Goal: Book appointment/travel/reservation

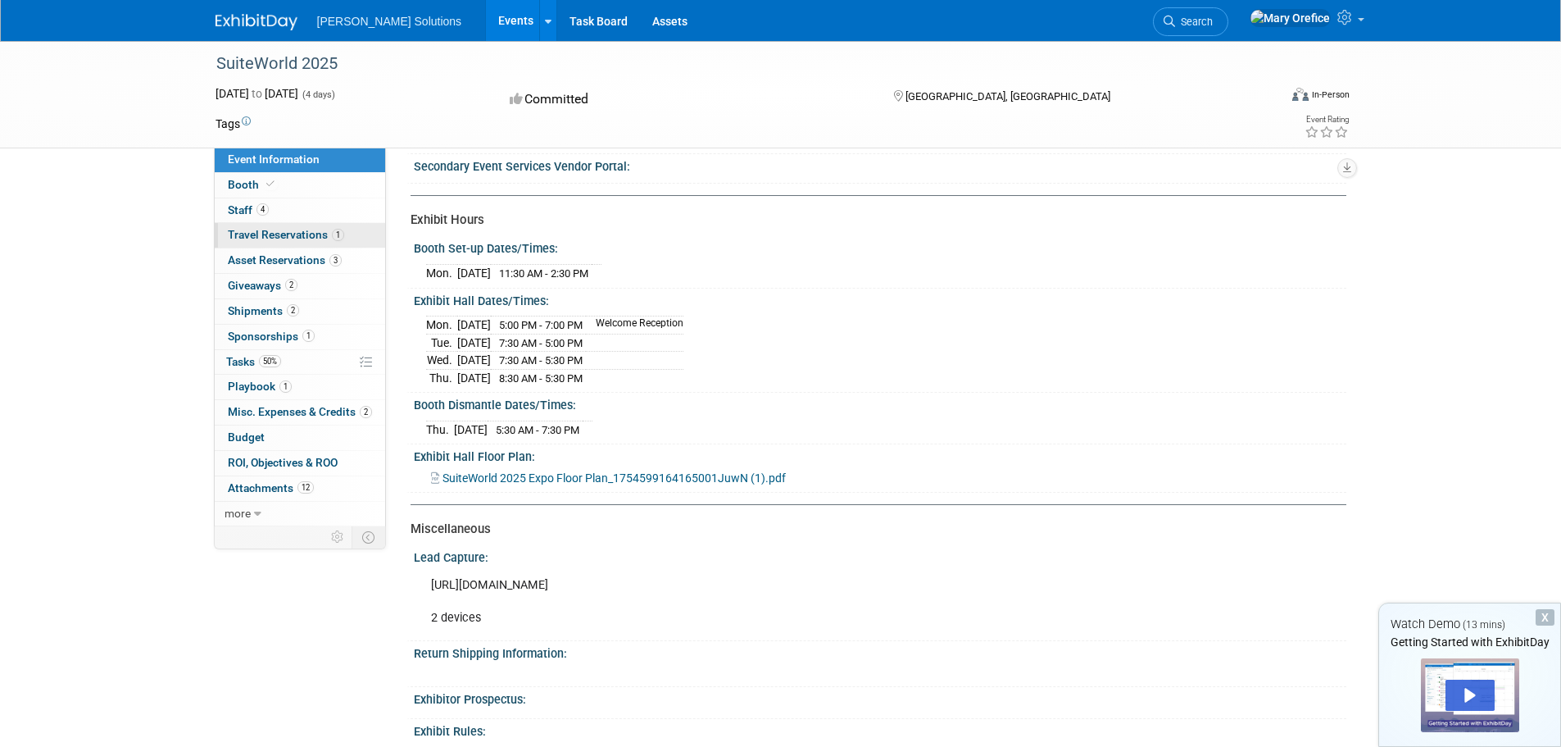
click at [288, 244] on link "1 Travel Reservations 1" at bounding box center [300, 235] width 170 height 25
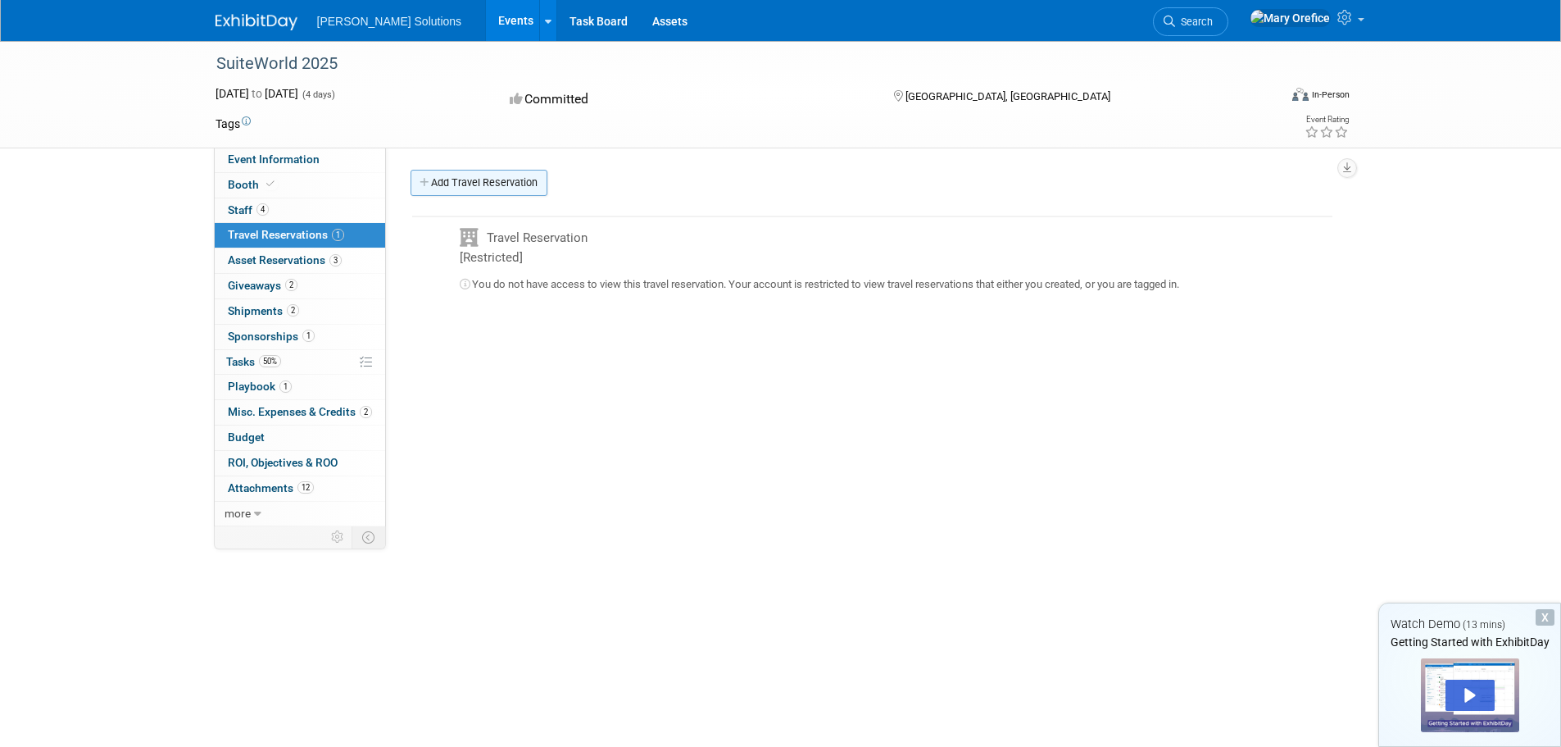
click at [454, 190] on link "Add Travel Reservation" at bounding box center [479, 183] width 137 height 26
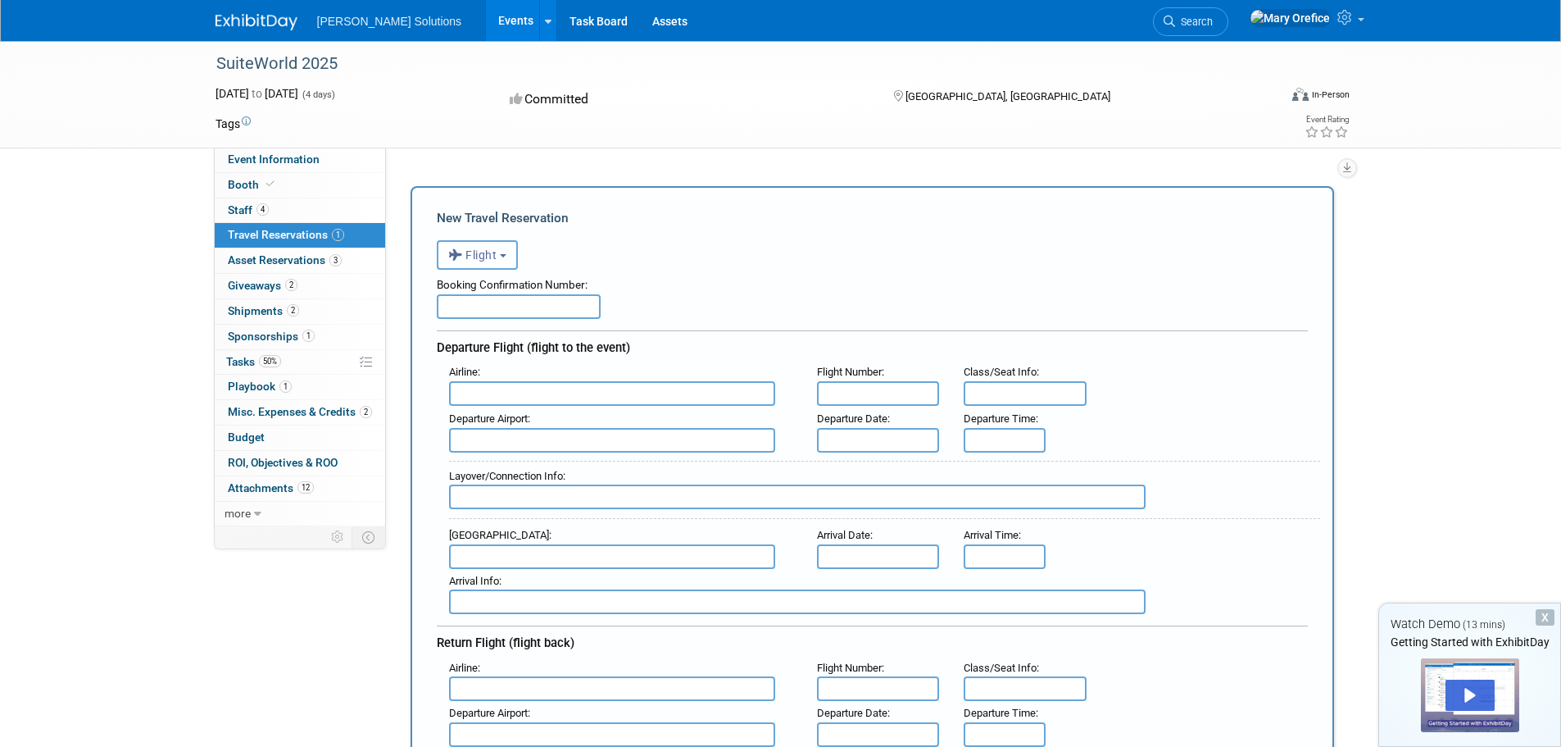
click at [488, 266] on button "Flight" at bounding box center [477, 255] width 81 height 30
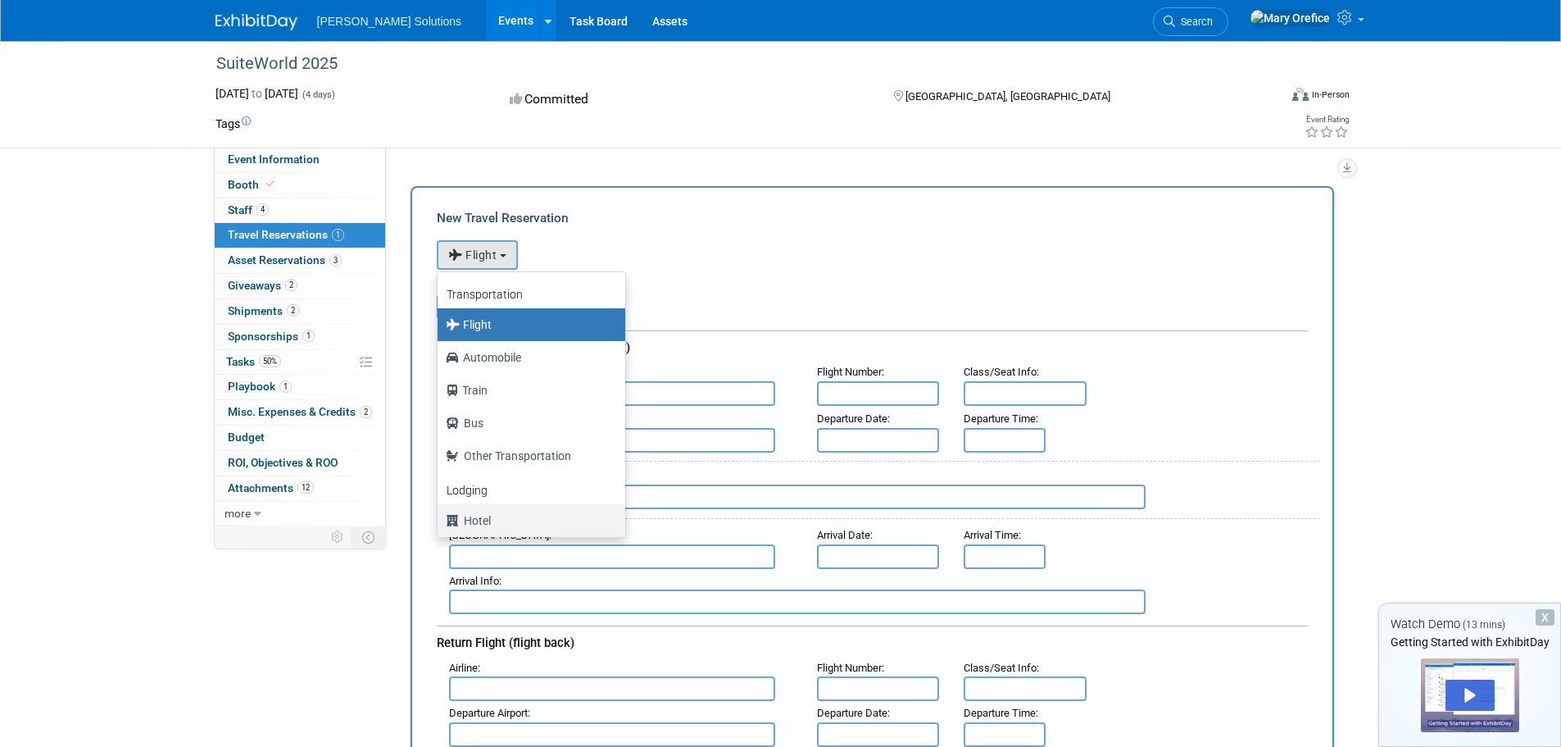
click at [475, 529] on label "Hotel" at bounding box center [527, 520] width 163 height 26
click at [440, 524] on input "Hotel" at bounding box center [434, 518] width 11 height 11
select select "6"
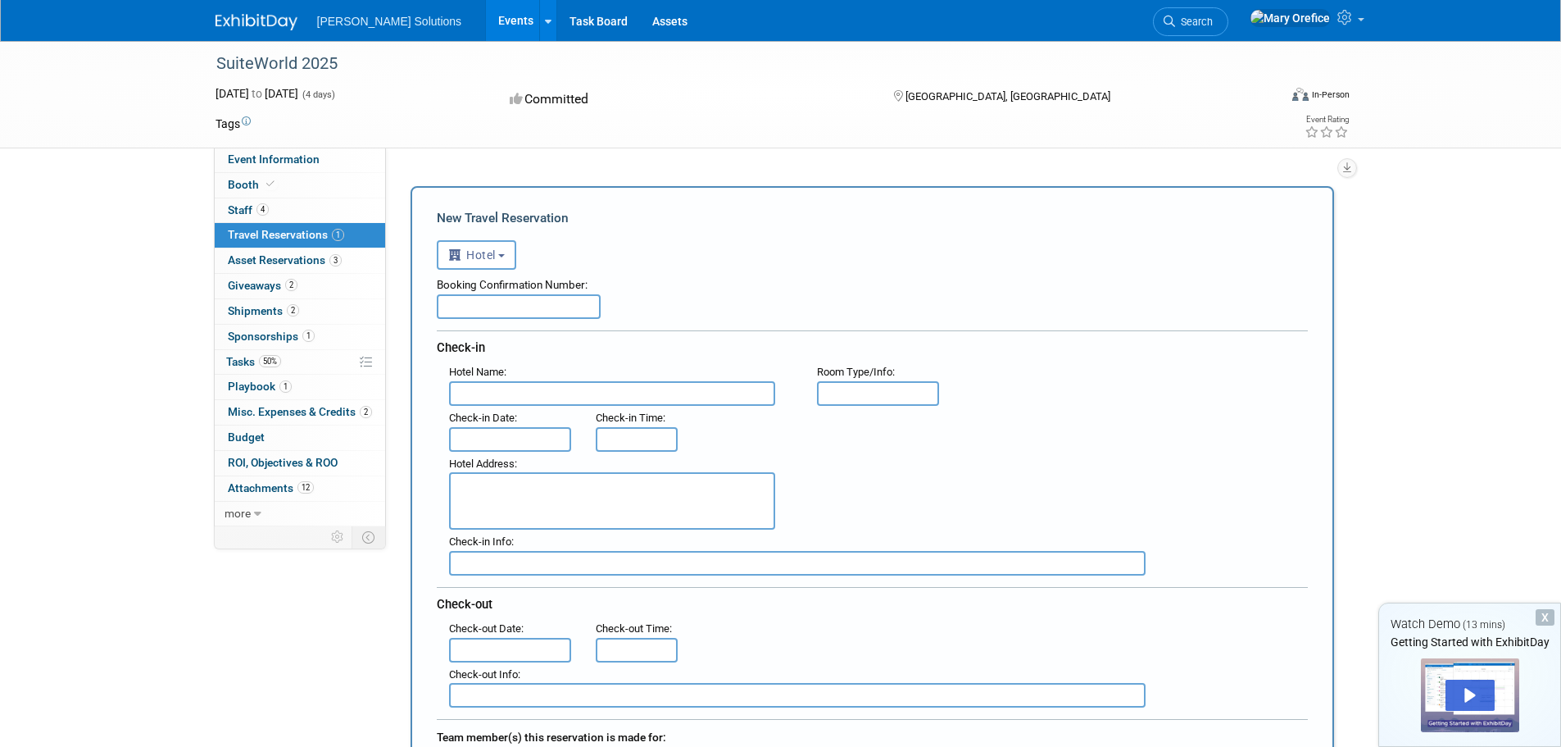
click at [522, 308] on input "text" at bounding box center [519, 306] width 164 height 25
click at [513, 396] on input "text" at bounding box center [612, 393] width 326 height 25
type input "Linq"
click at [875, 397] on input "text" at bounding box center [878, 393] width 123 height 25
click at [524, 437] on input "text" at bounding box center [510, 439] width 123 height 25
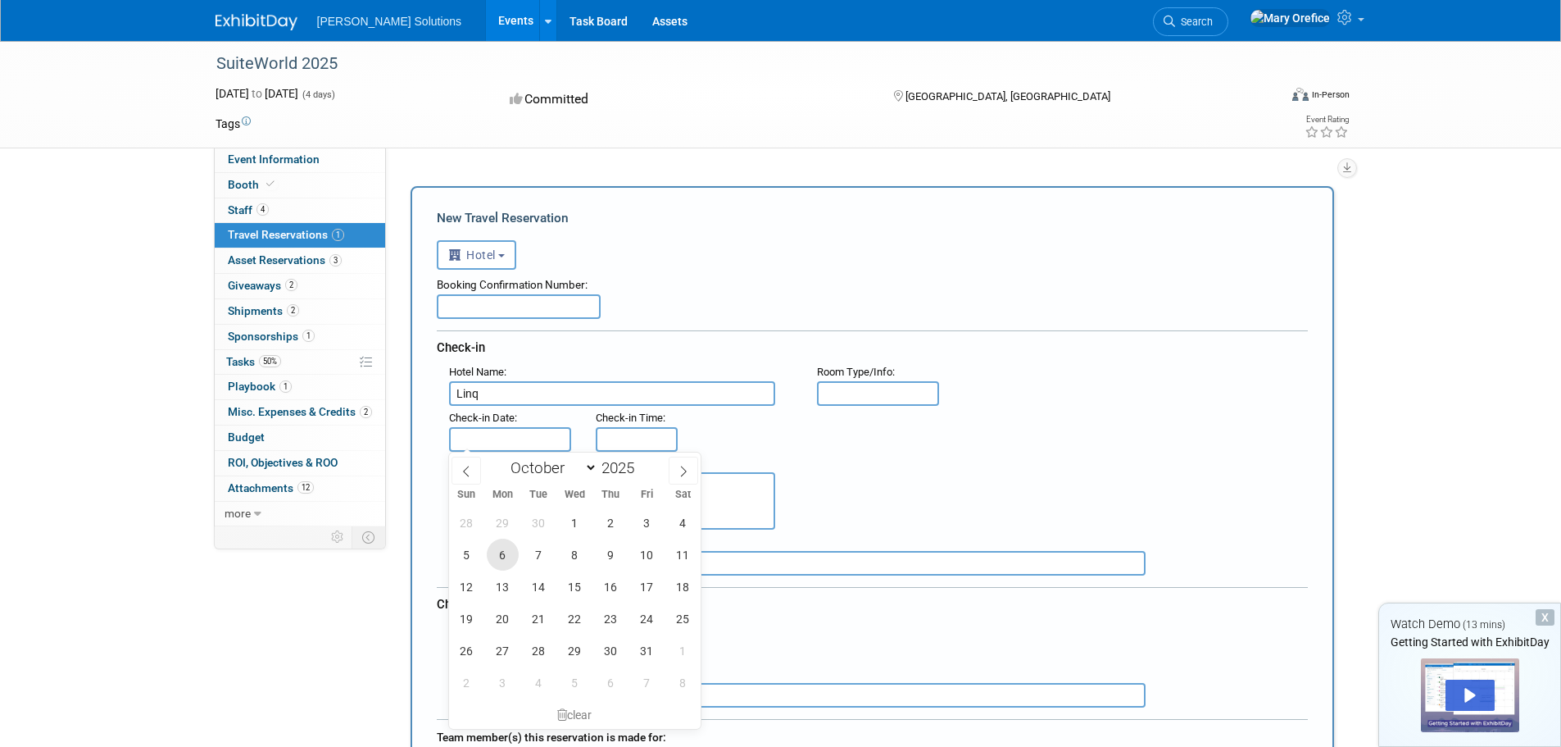
click at [508, 557] on span "6" at bounding box center [503, 554] width 32 height 32
type input "Oct 6, 2025"
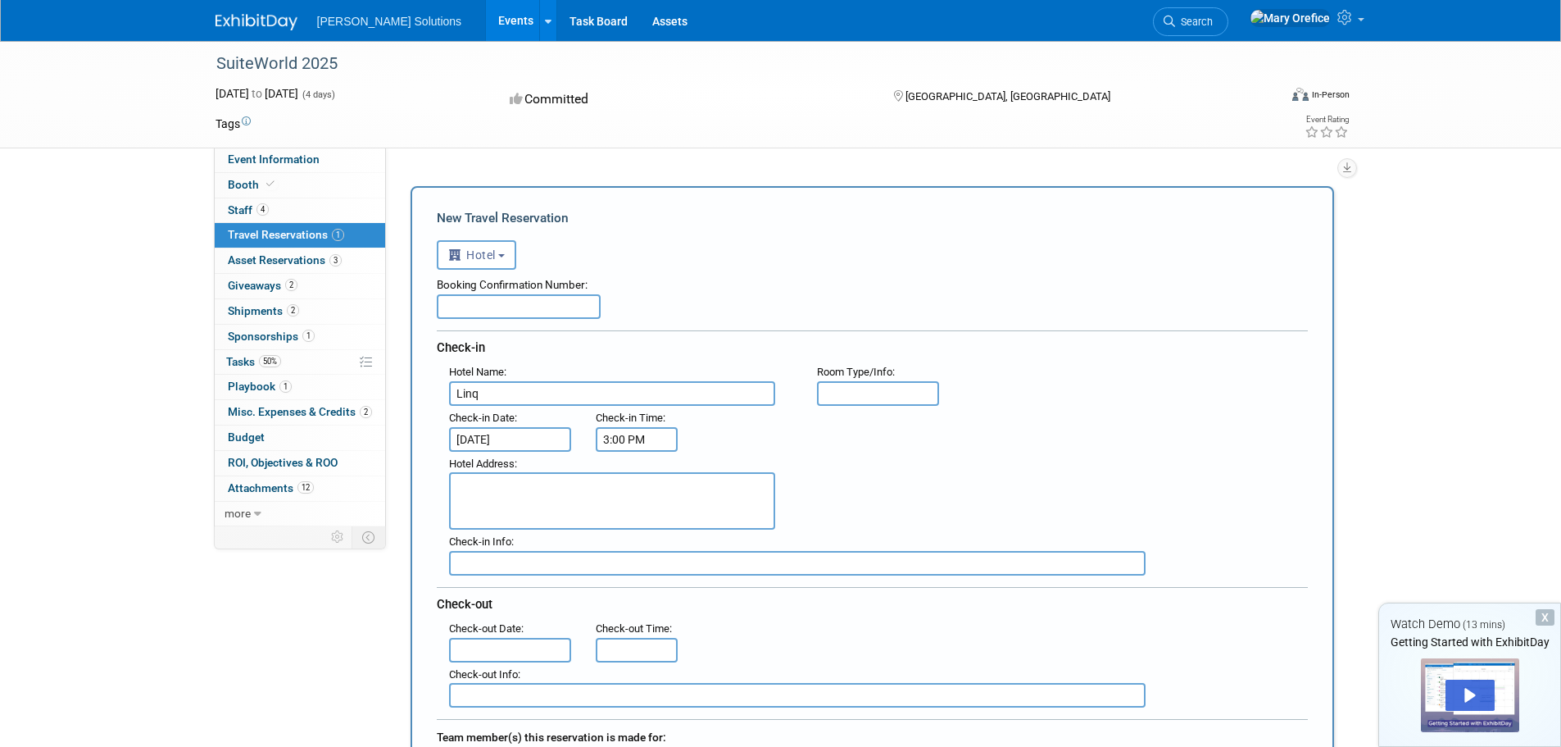
click at [631, 434] on input "3:00 PM" at bounding box center [637, 439] width 82 height 25
click at [788, 518] on button "PM" at bounding box center [778, 514] width 30 height 28
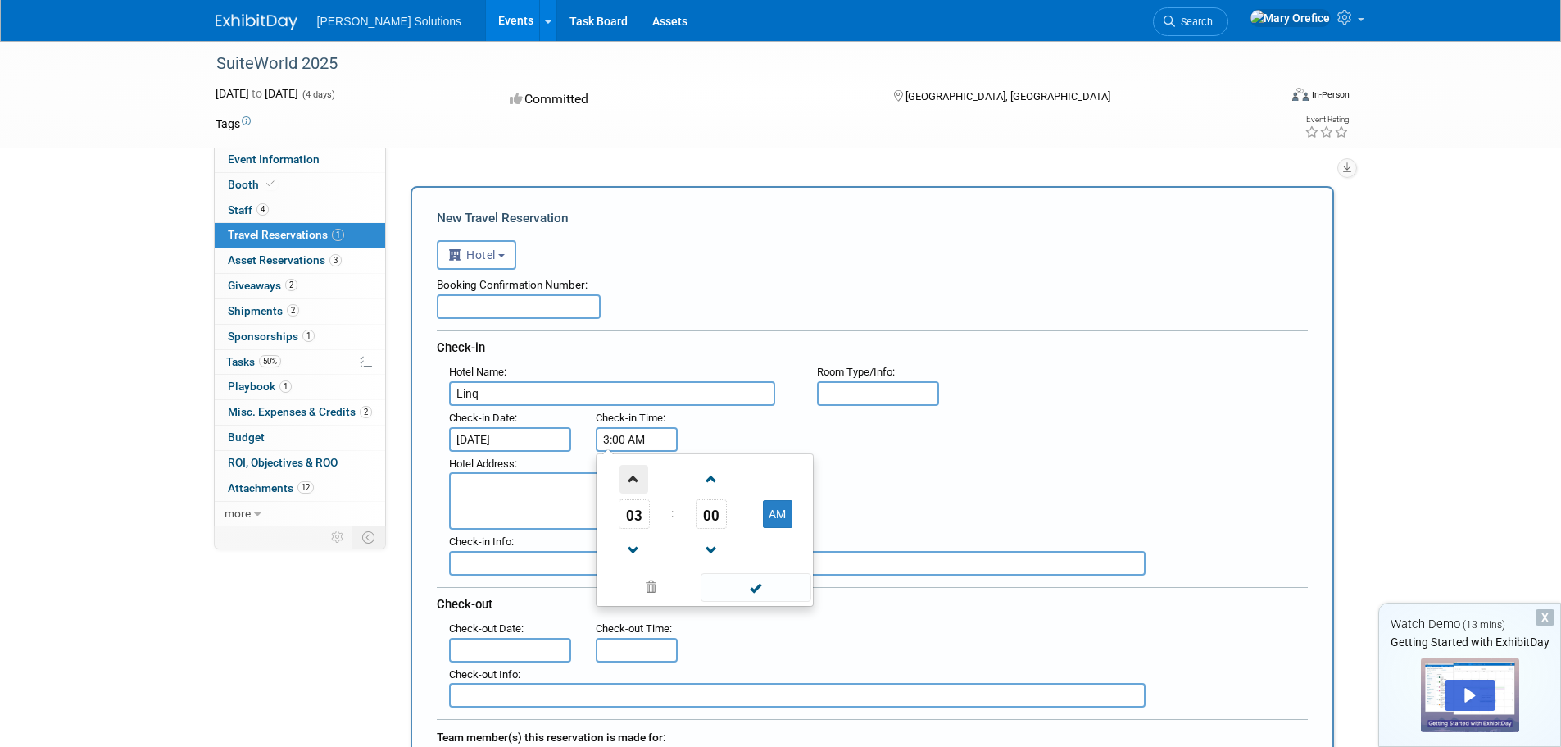
click at [629, 484] on span at bounding box center [634, 479] width 29 height 29
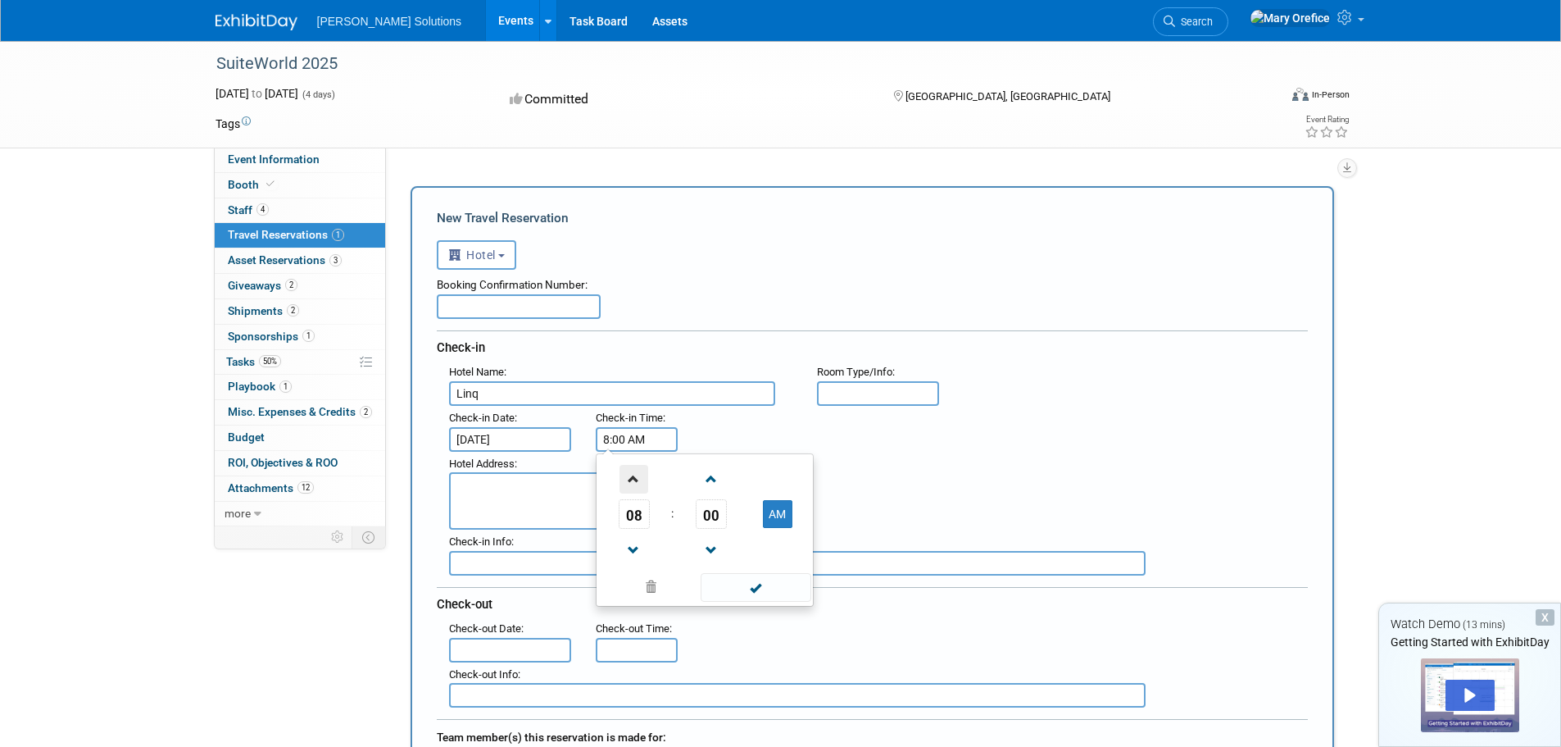
click at [629, 484] on span at bounding box center [634, 479] width 29 height 29
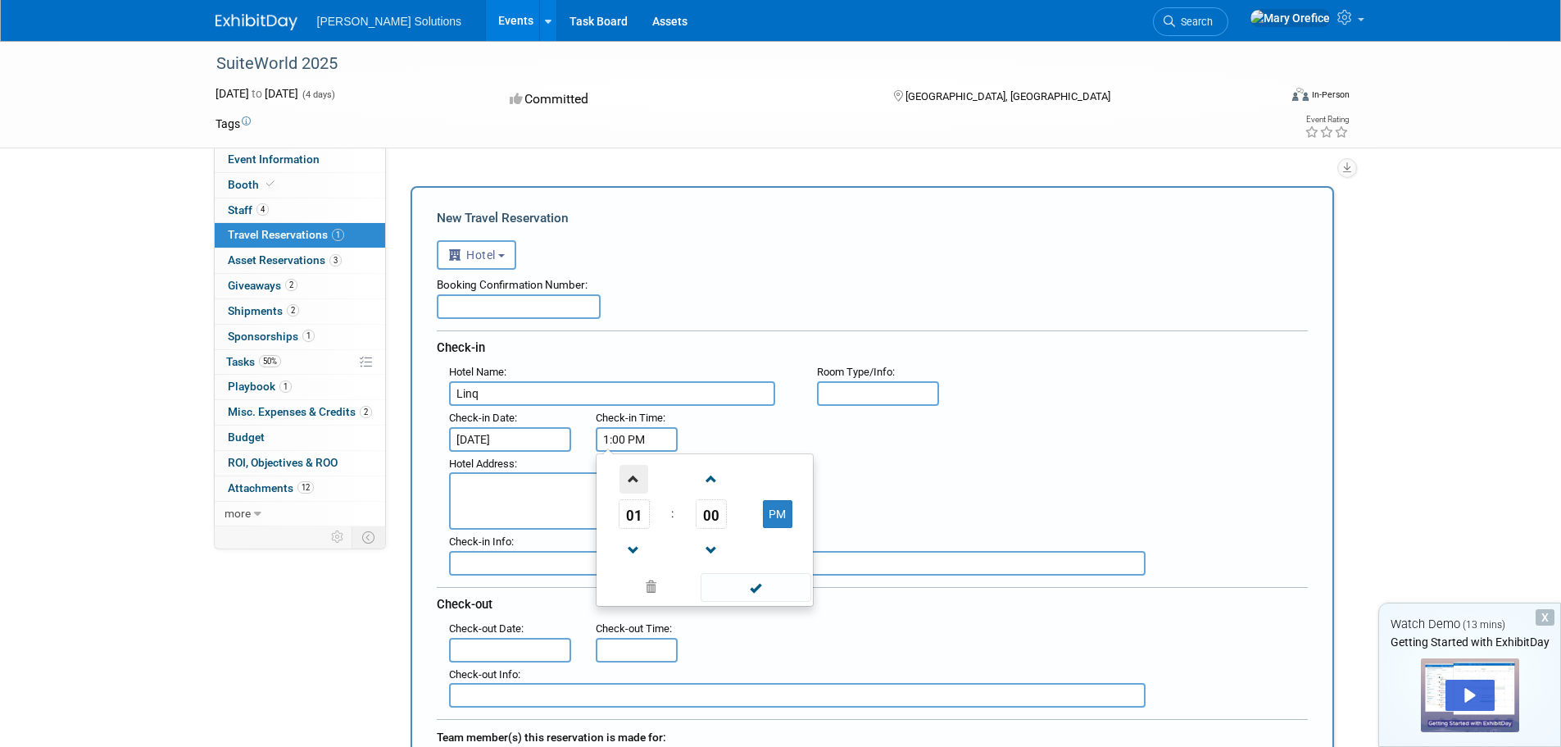
click at [629, 484] on span at bounding box center [634, 479] width 29 height 29
click at [629, 546] on span at bounding box center [634, 550] width 29 height 29
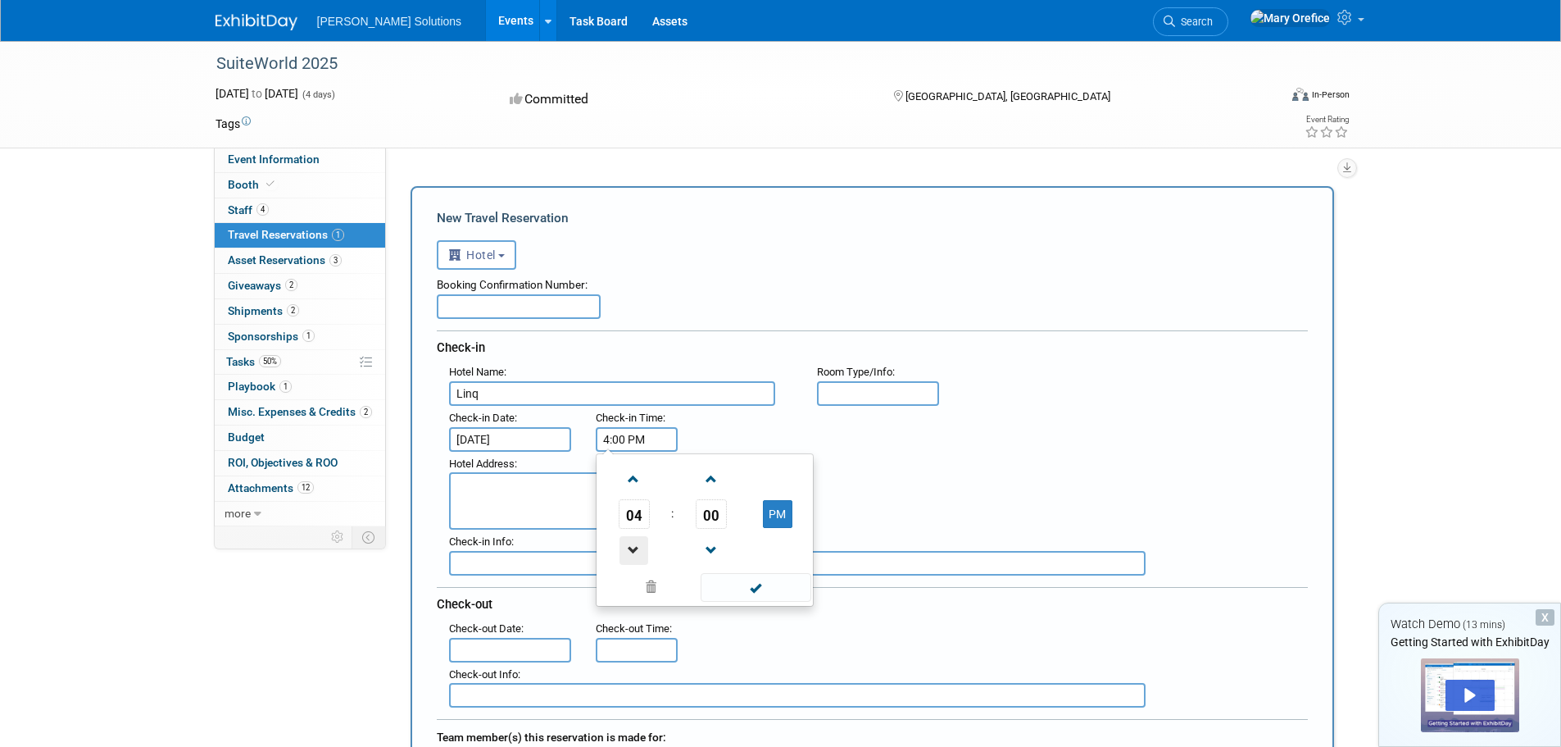
click at [629, 546] on span at bounding box center [634, 550] width 29 height 29
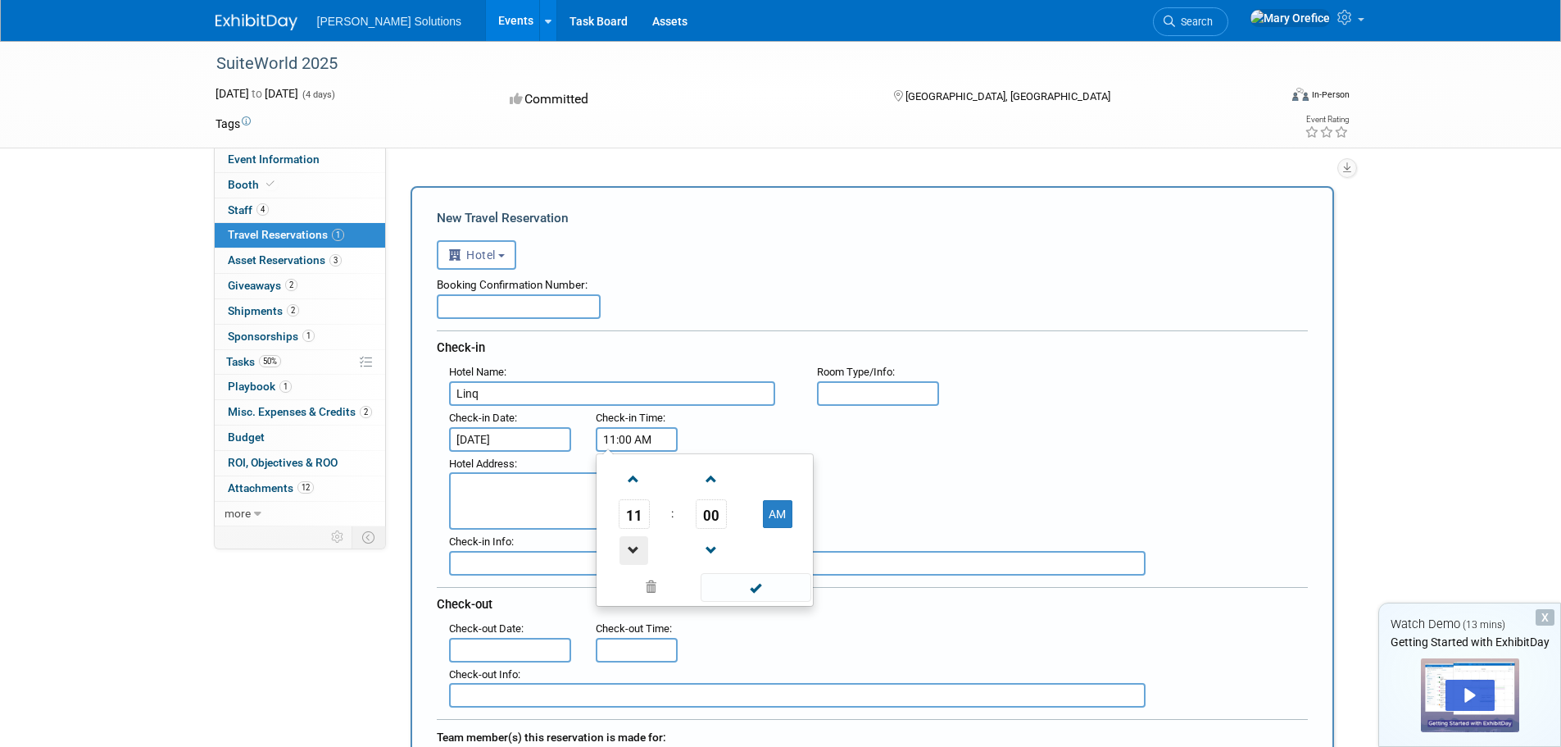
click at [629, 546] on span at bounding box center [634, 550] width 29 height 29
click at [642, 486] on span at bounding box center [634, 479] width 29 height 29
click at [642, 487] on span at bounding box center [634, 479] width 29 height 29
type input "12:00 PM"
click at [913, 459] on div "Hotel Address :" at bounding box center [878, 491] width 883 height 79
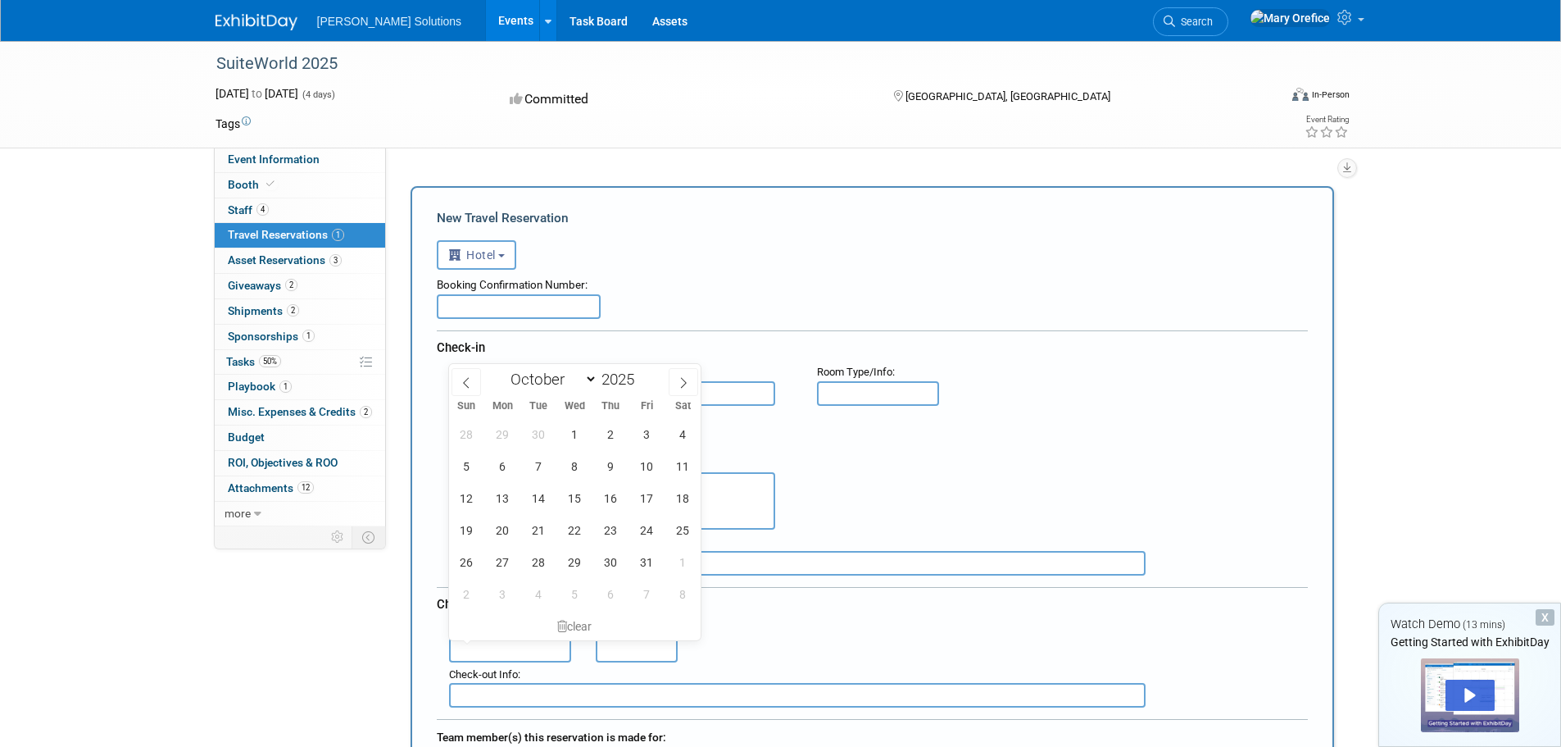
click at [521, 654] on input "text" at bounding box center [510, 650] width 123 height 25
click at [620, 471] on span "9" at bounding box center [611, 466] width 32 height 32
type input "Oct 9, 2025"
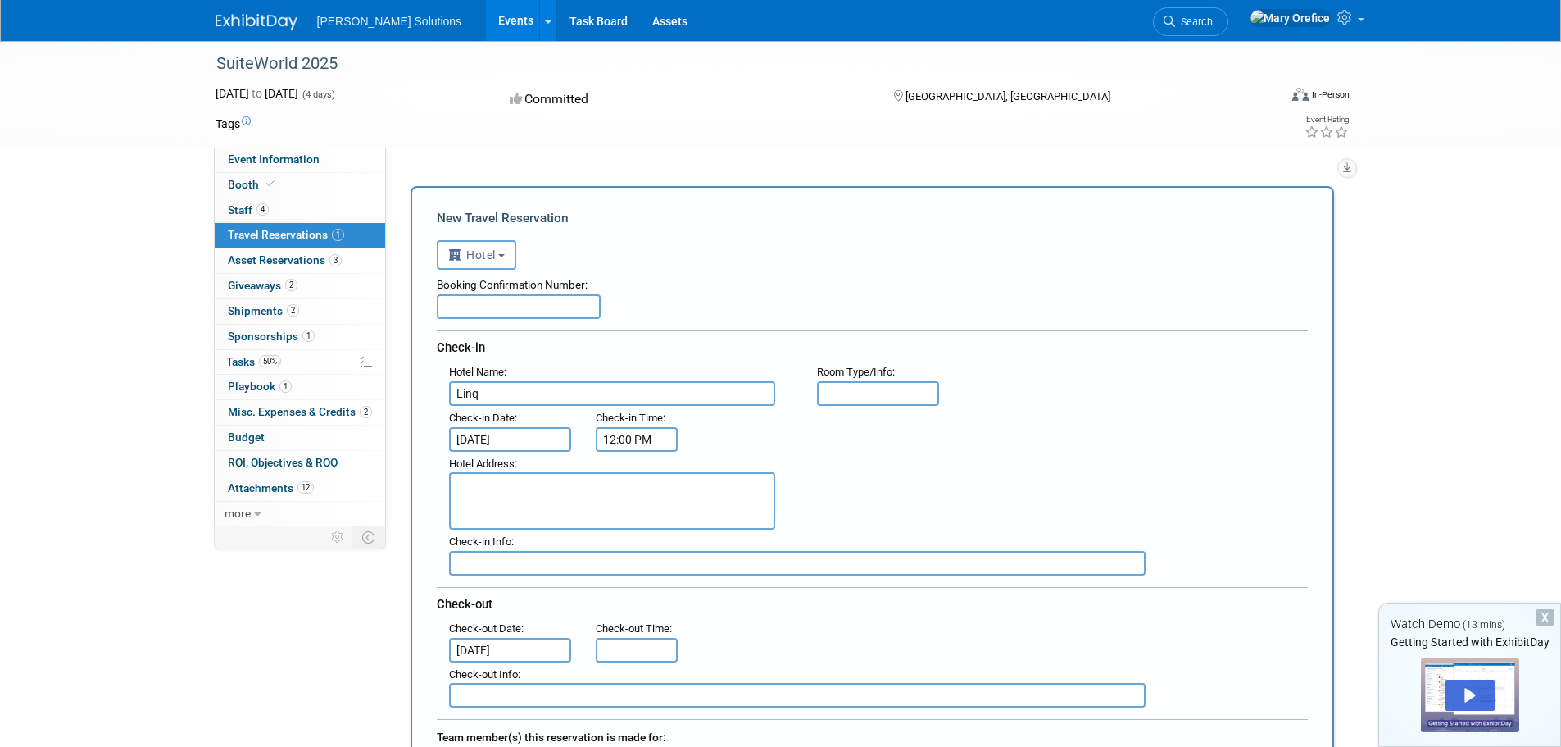
type input "11:00 AM"
click at [605, 642] on input "11:00 AM" at bounding box center [637, 650] width 82 height 25
click at [841, 640] on div ": Check-out Date : Oct 9, 2025 Check-out Time : 11:00 AM" at bounding box center [878, 639] width 883 height 46
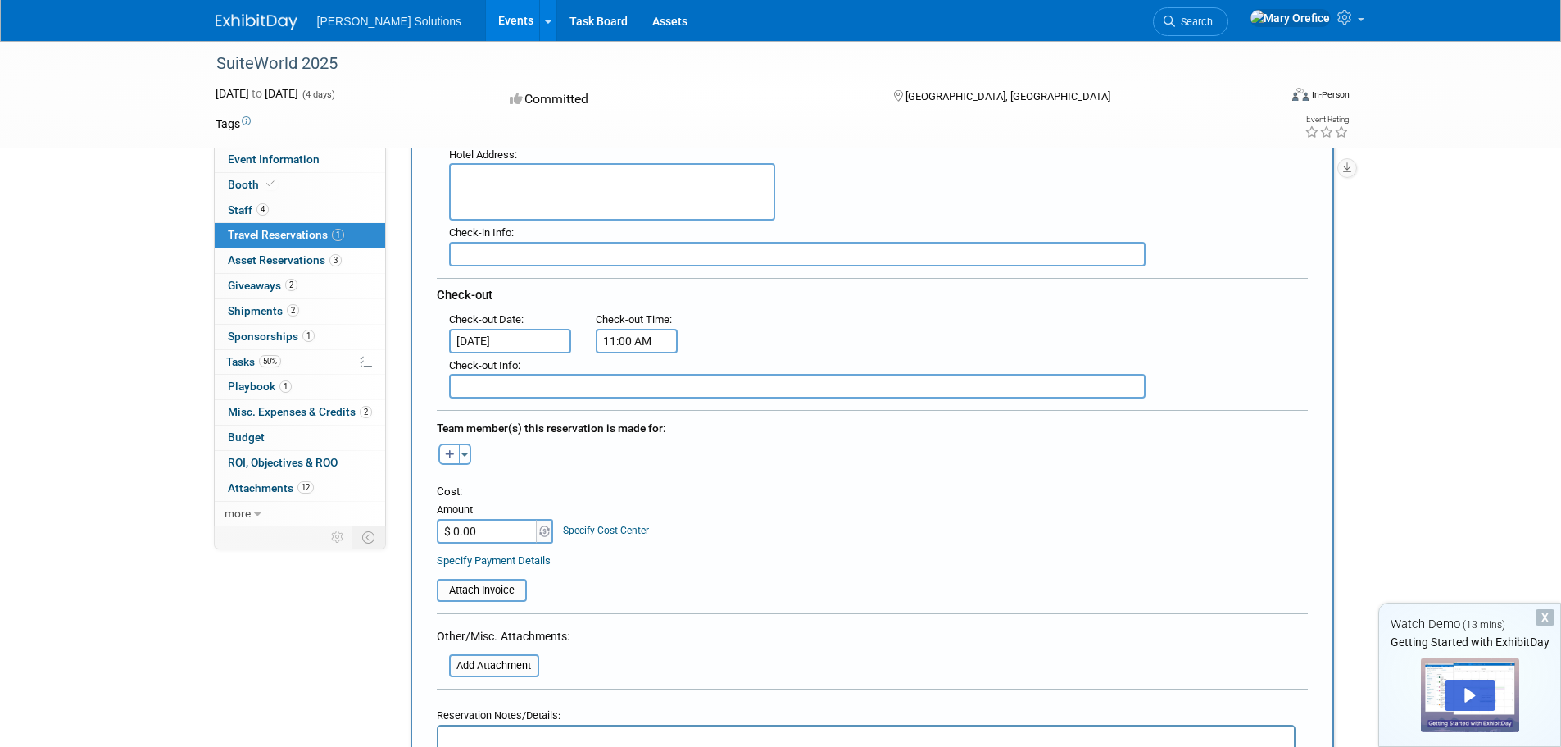
scroll to position [328, 0]
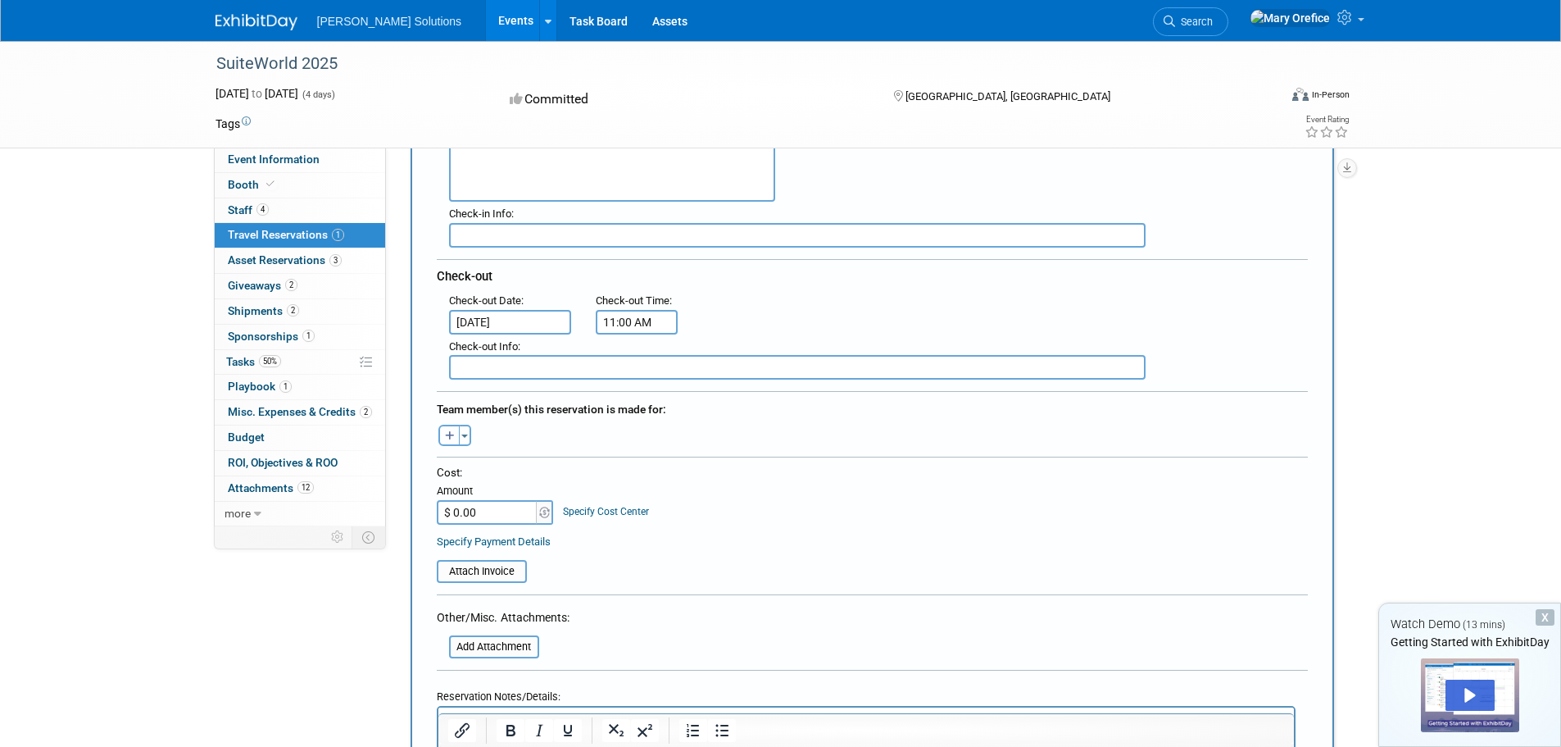
click at [444, 439] on button "button" at bounding box center [448, 435] width 21 height 21
select select
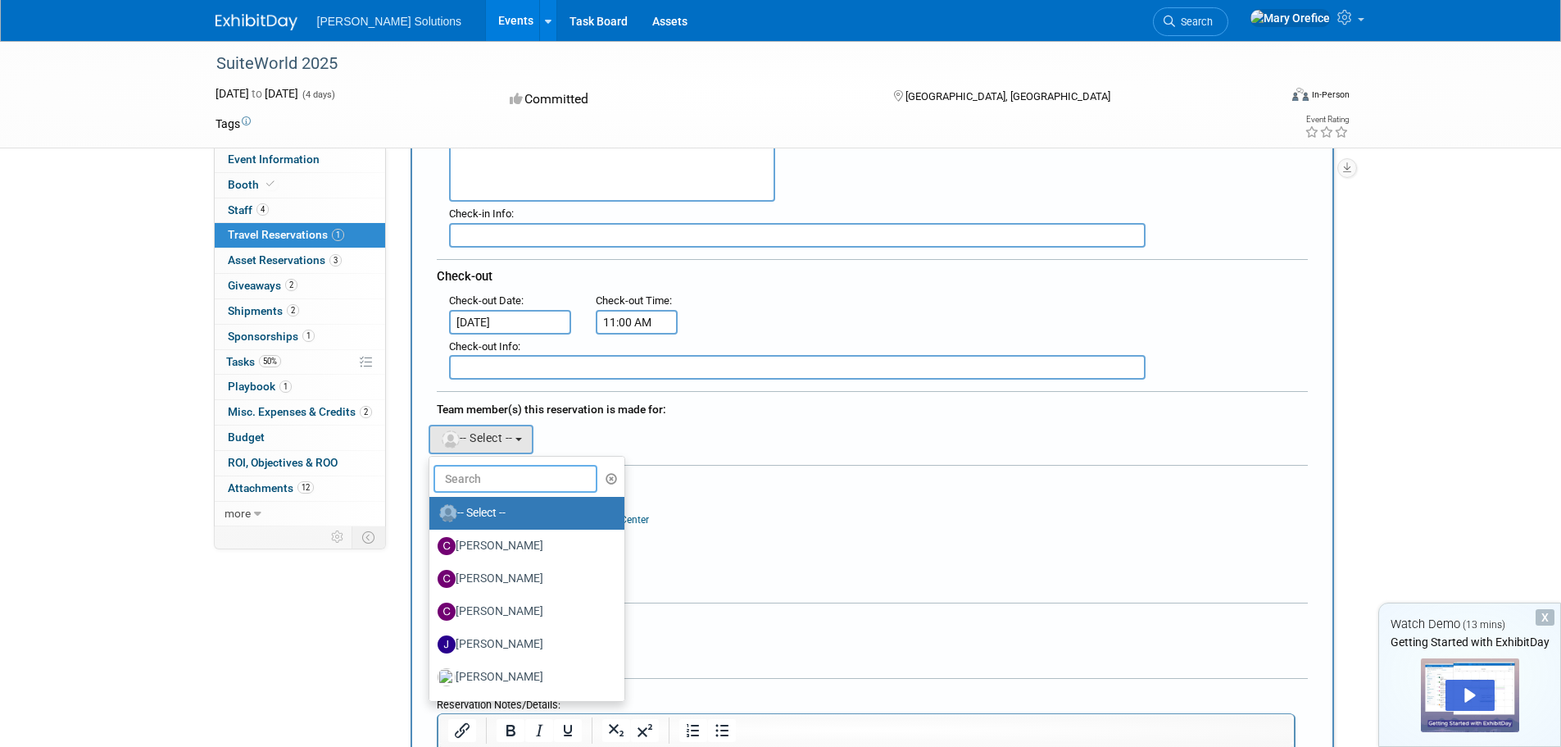
click at [499, 488] on input "text" at bounding box center [516, 479] width 164 height 28
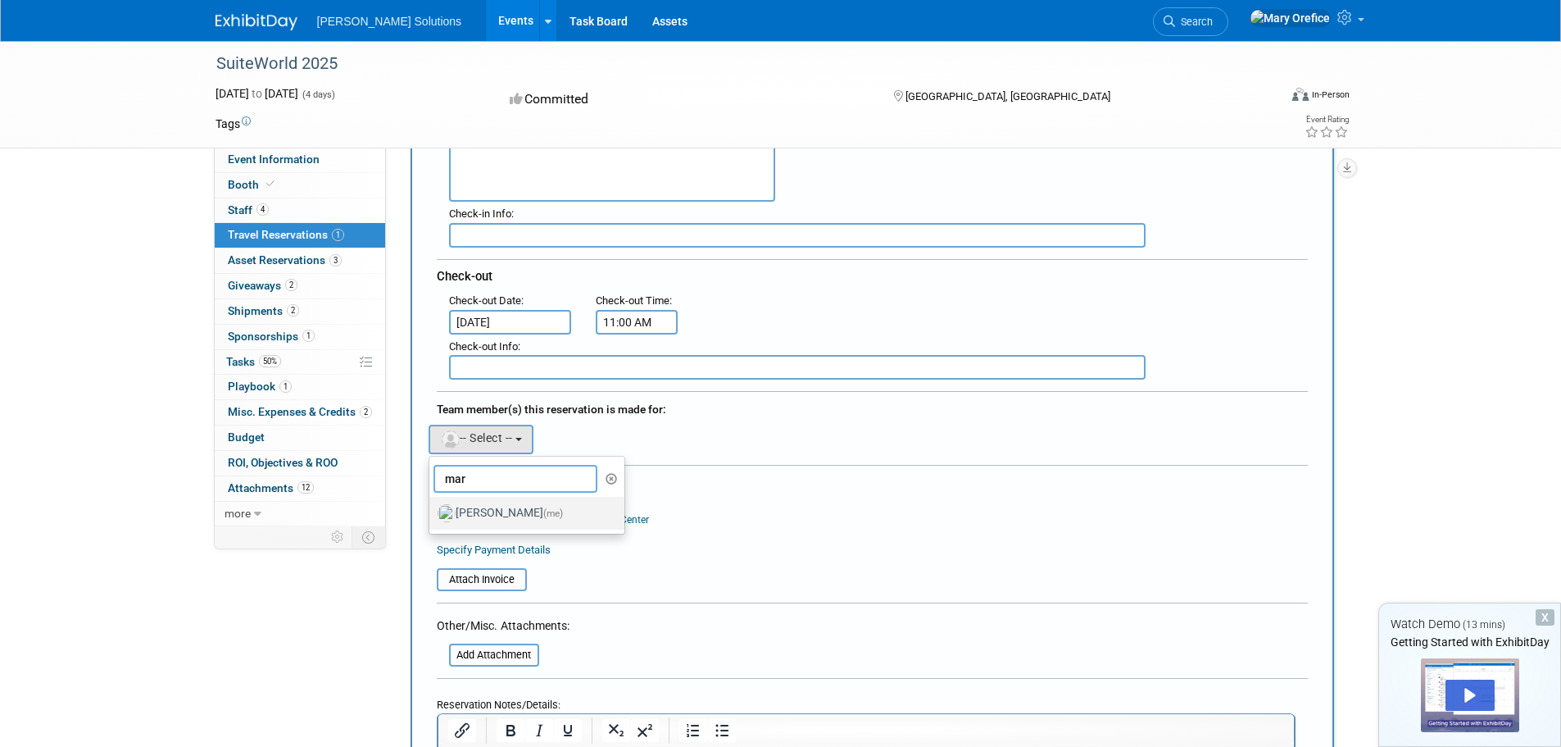
type input "mar"
click at [501, 506] on label "Mary Orefice (me)" at bounding box center [523, 513] width 171 height 26
click at [432, 506] on input "Mary Orefice (me)" at bounding box center [426, 511] width 11 height 11
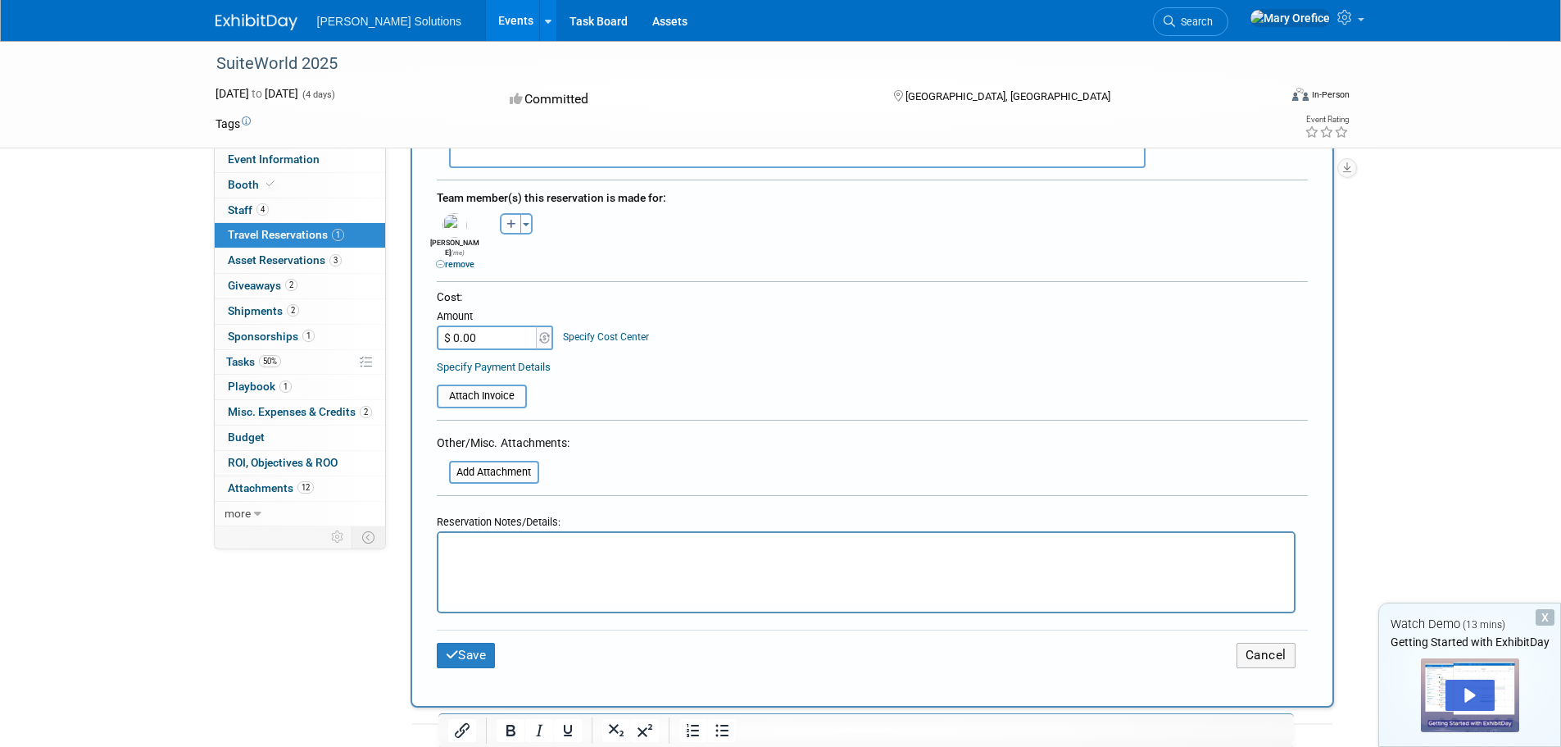
scroll to position [574, 0]
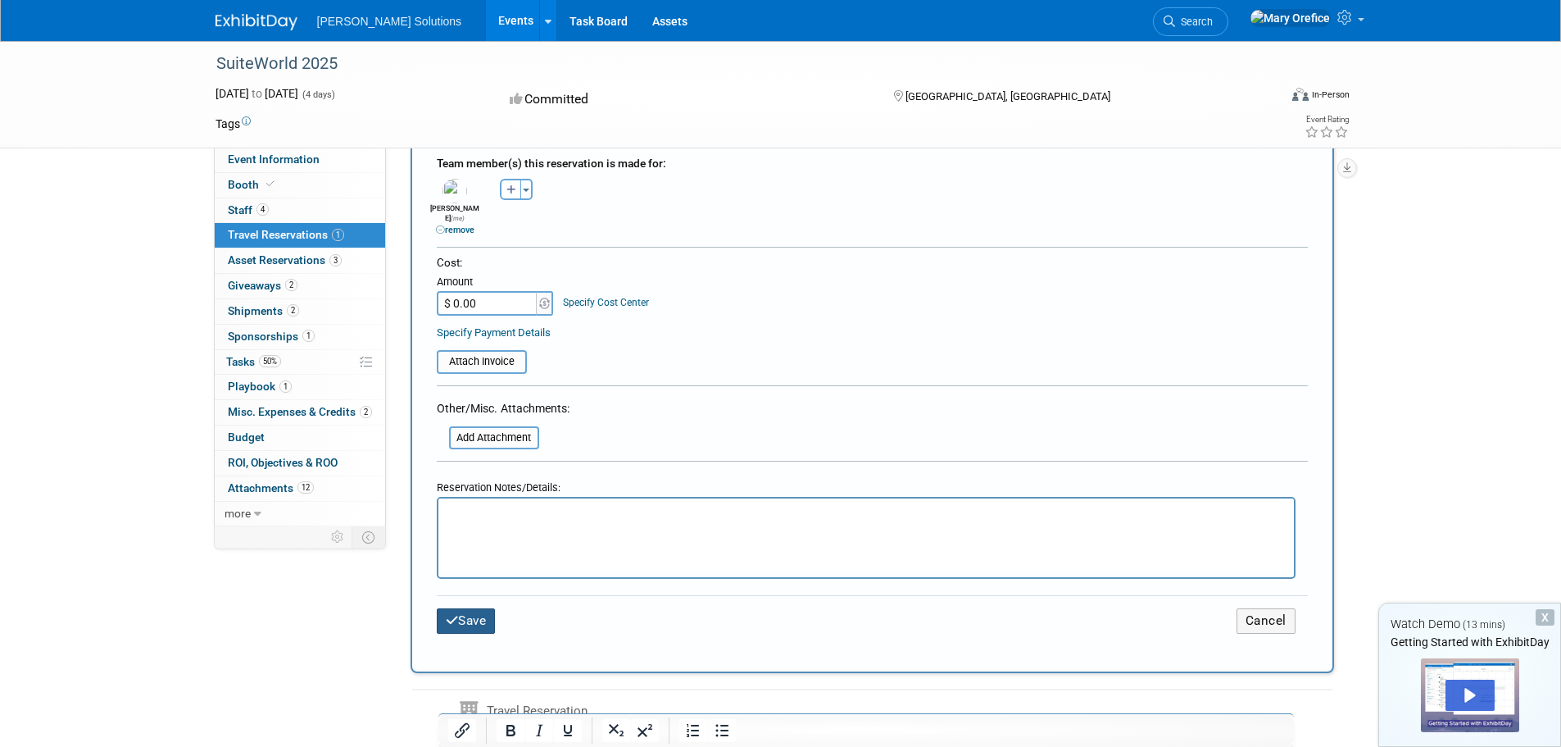
click at [478, 615] on button "Save" at bounding box center [466, 620] width 59 height 25
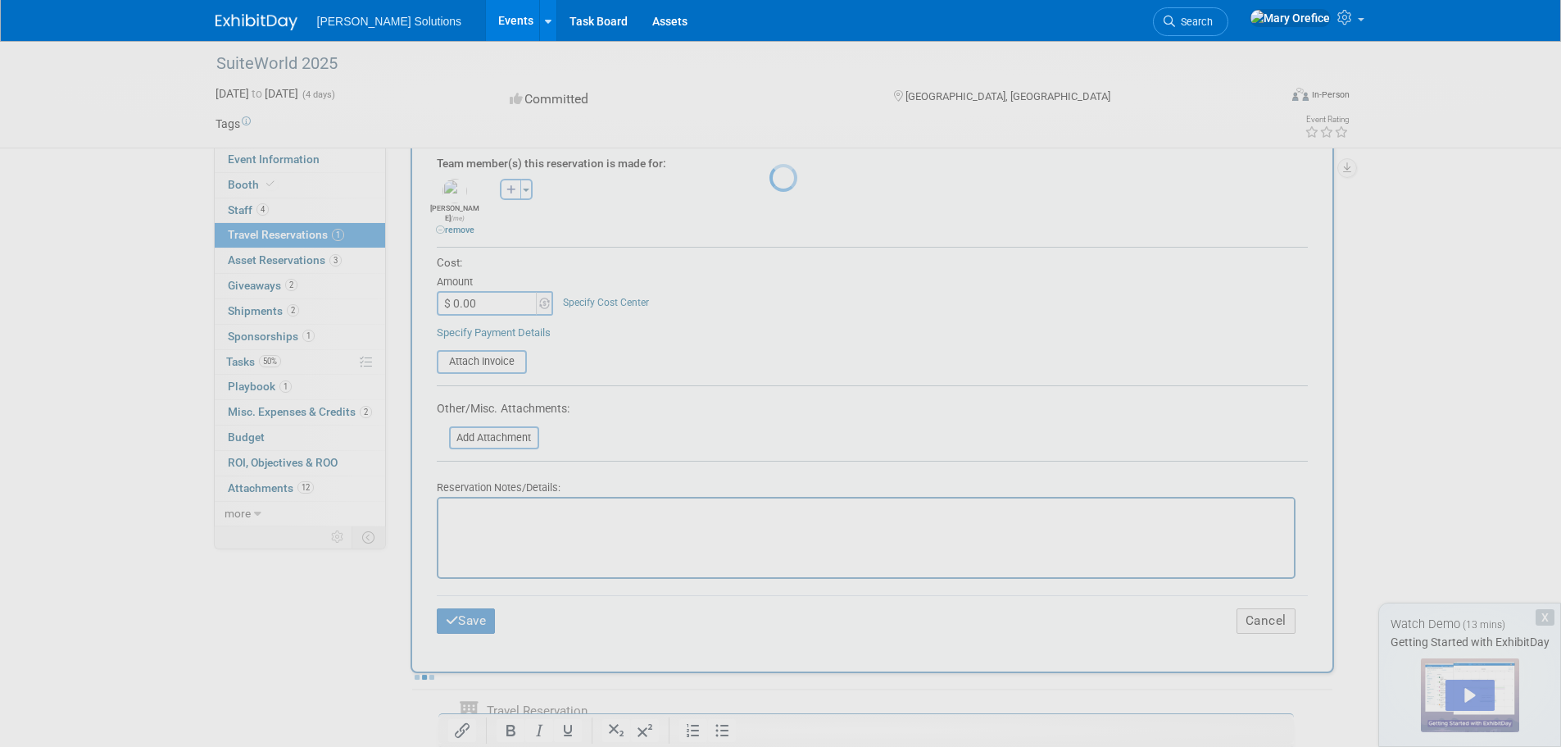
scroll to position [0, 0]
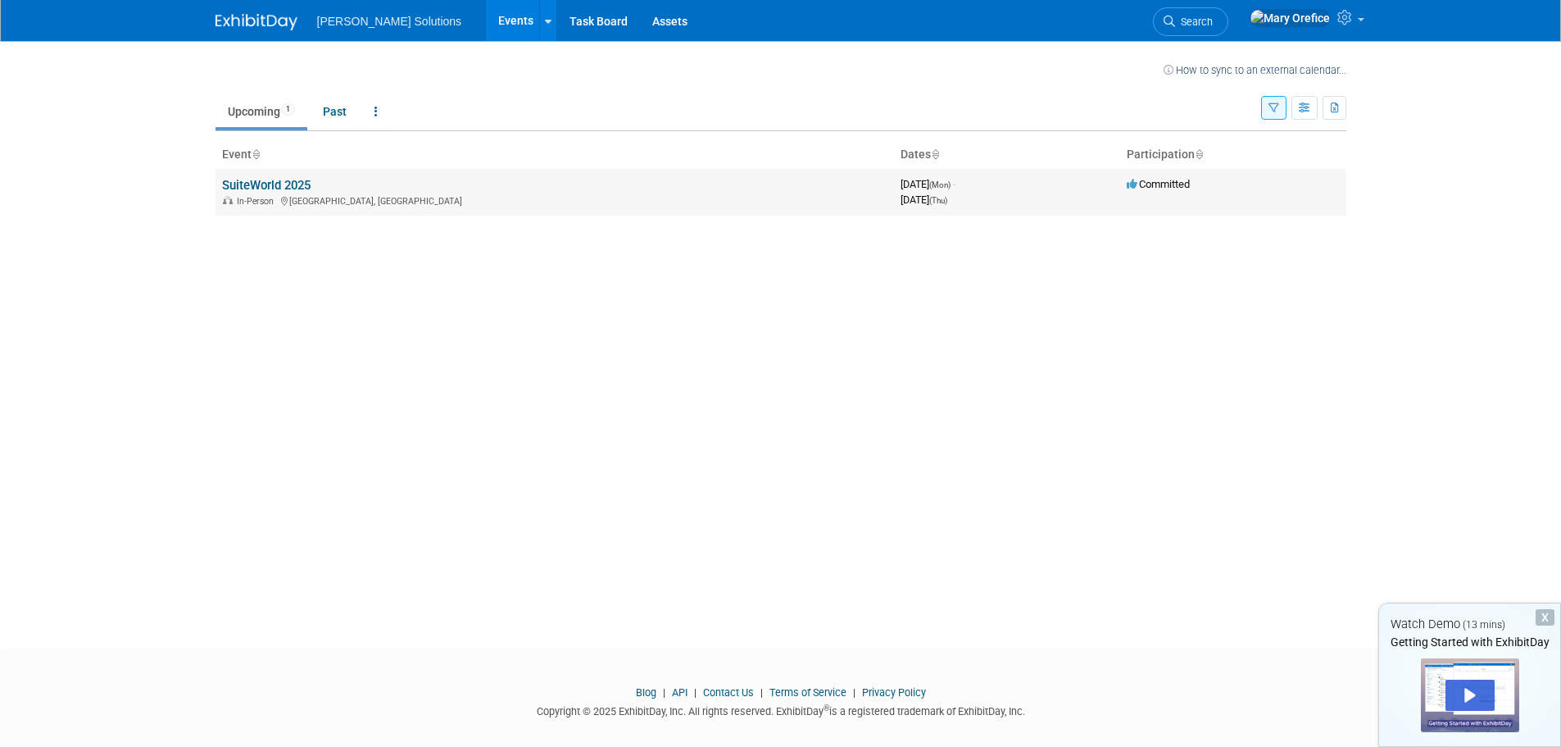
click at [299, 202] on div "In-Person [GEOGRAPHIC_DATA], [GEOGRAPHIC_DATA]" at bounding box center [554, 199] width 665 height 13
click at [284, 184] on link "SuiteWorld 2025" at bounding box center [266, 185] width 89 height 15
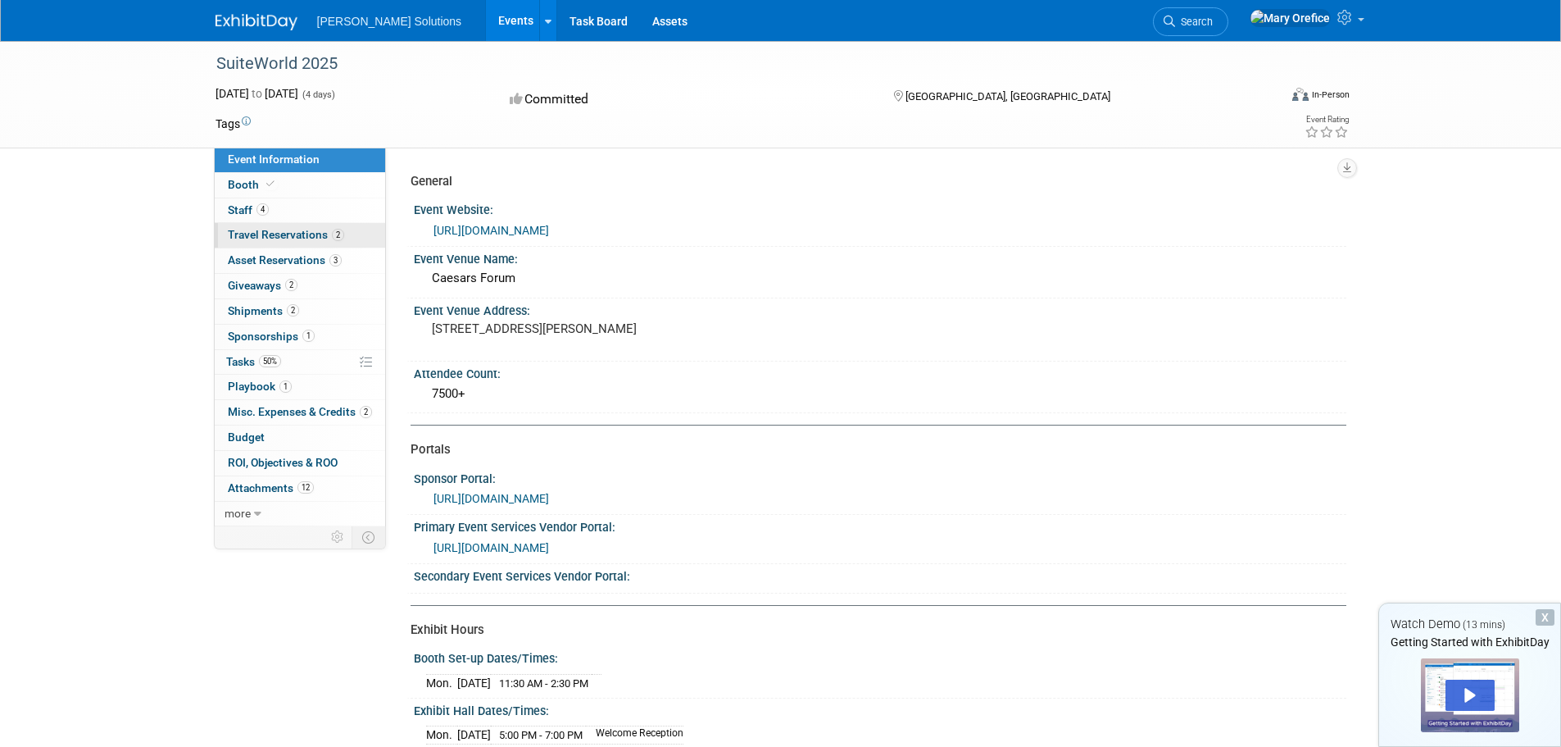
click at [287, 238] on span "Travel Reservations 2" at bounding box center [286, 234] width 116 height 13
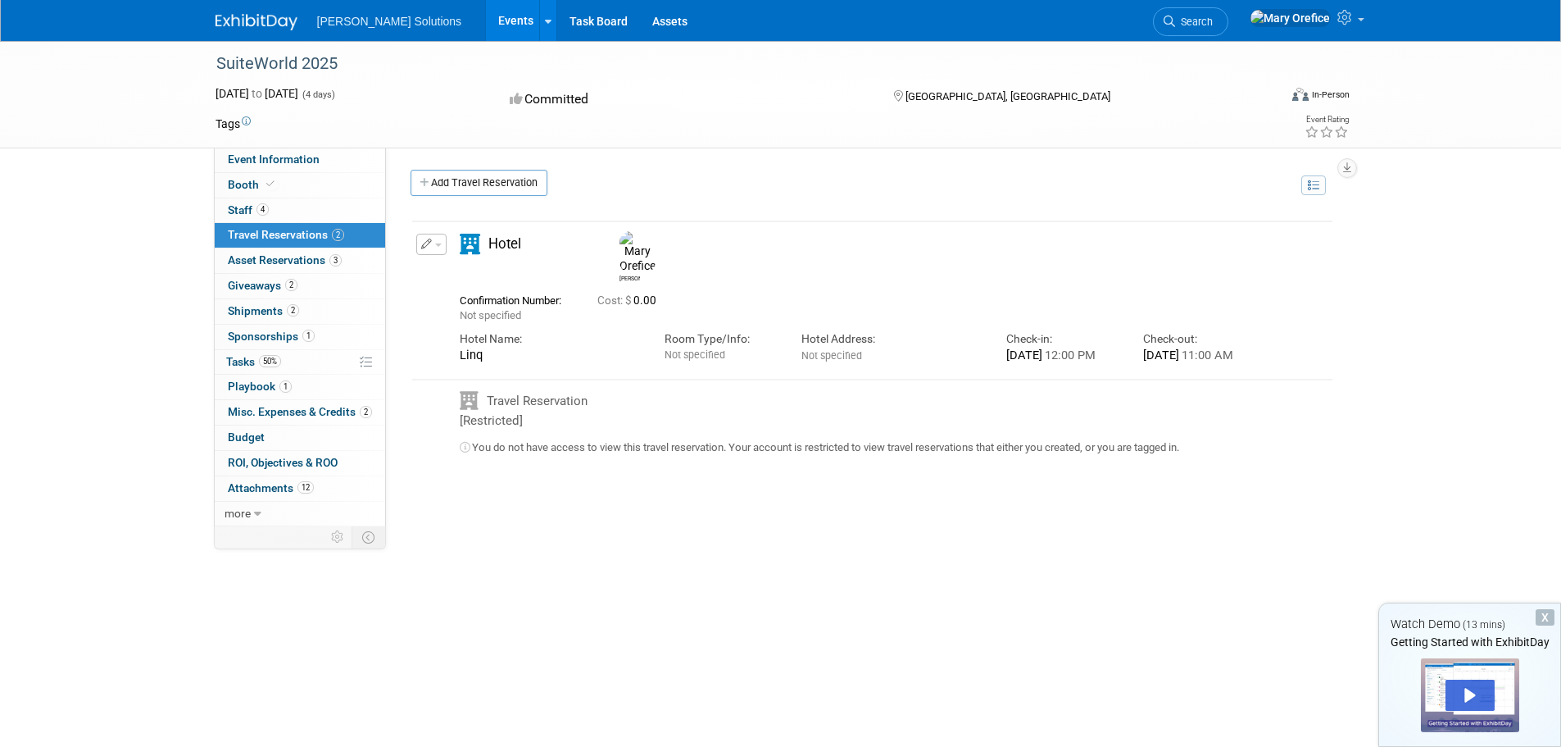
click at [869, 356] on div "Hotel Name: Linq Room Type/Info: Not specified" at bounding box center [857, 342] width 821 height 39
click at [441, 243] on button "button" at bounding box center [431, 244] width 30 height 21
click at [451, 270] on button "Edit Reservation" at bounding box center [486, 273] width 138 height 24
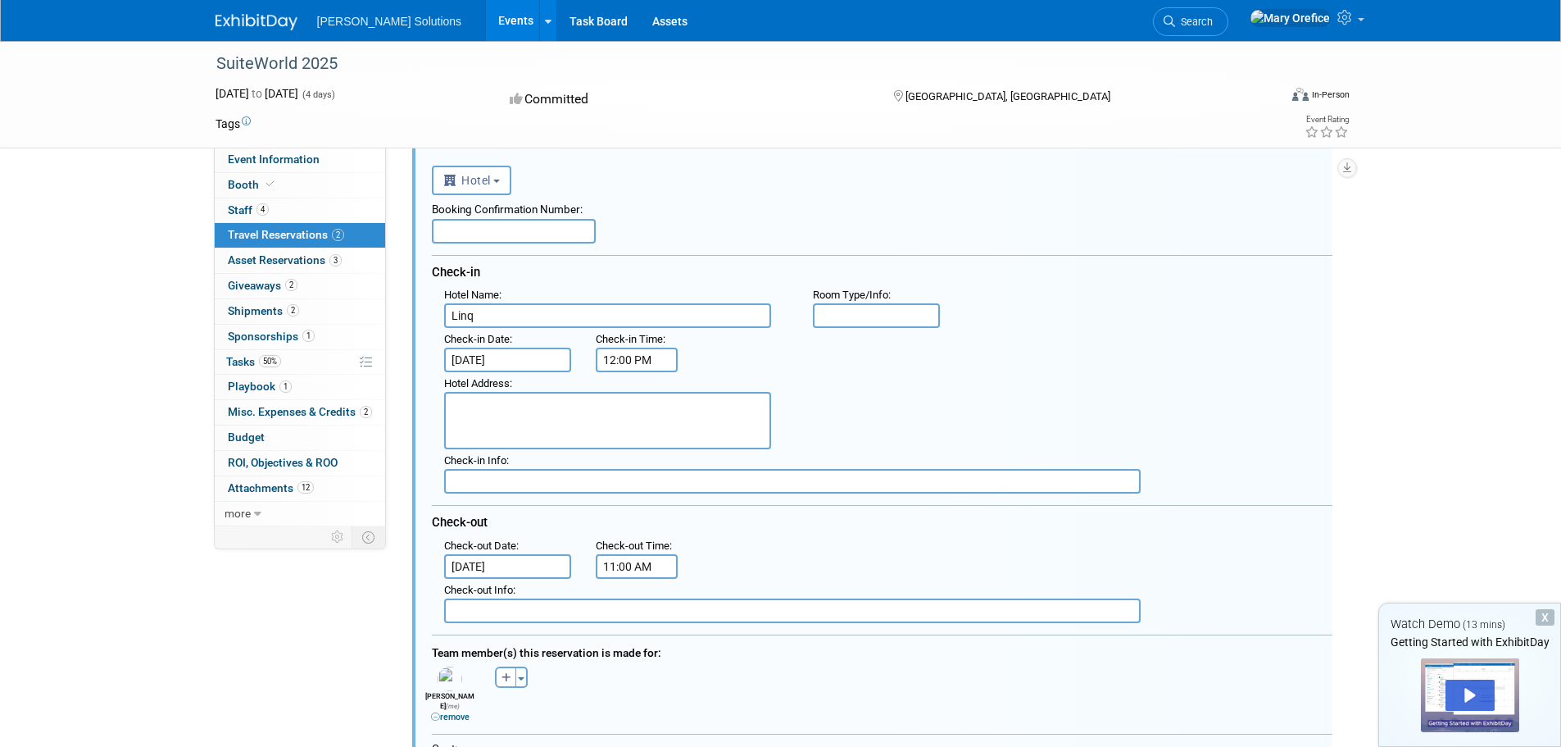
scroll to position [115, 0]
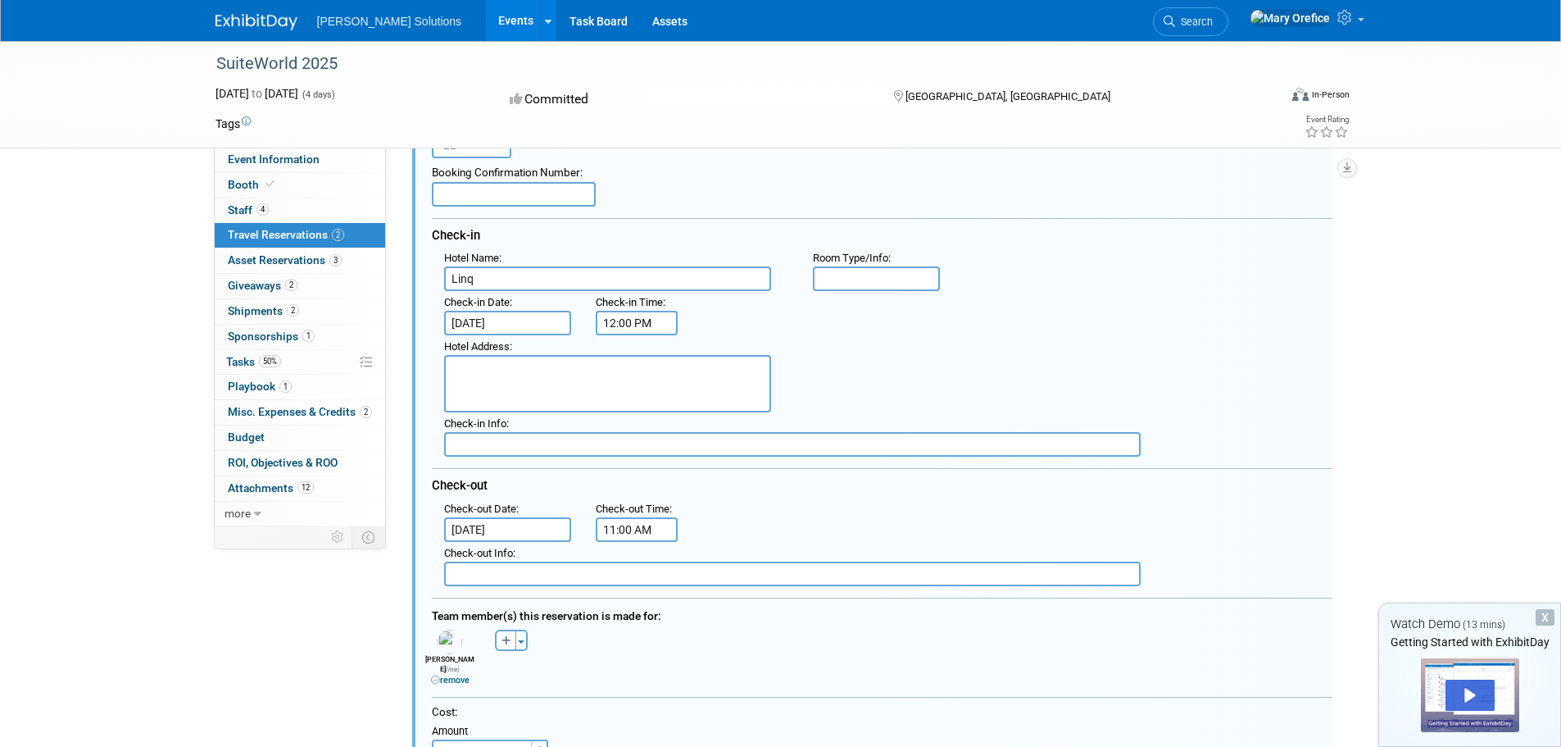
click at [894, 274] on input "text" at bounding box center [877, 278] width 128 height 25
paste input "Deluxe Room │ 2 Queens"
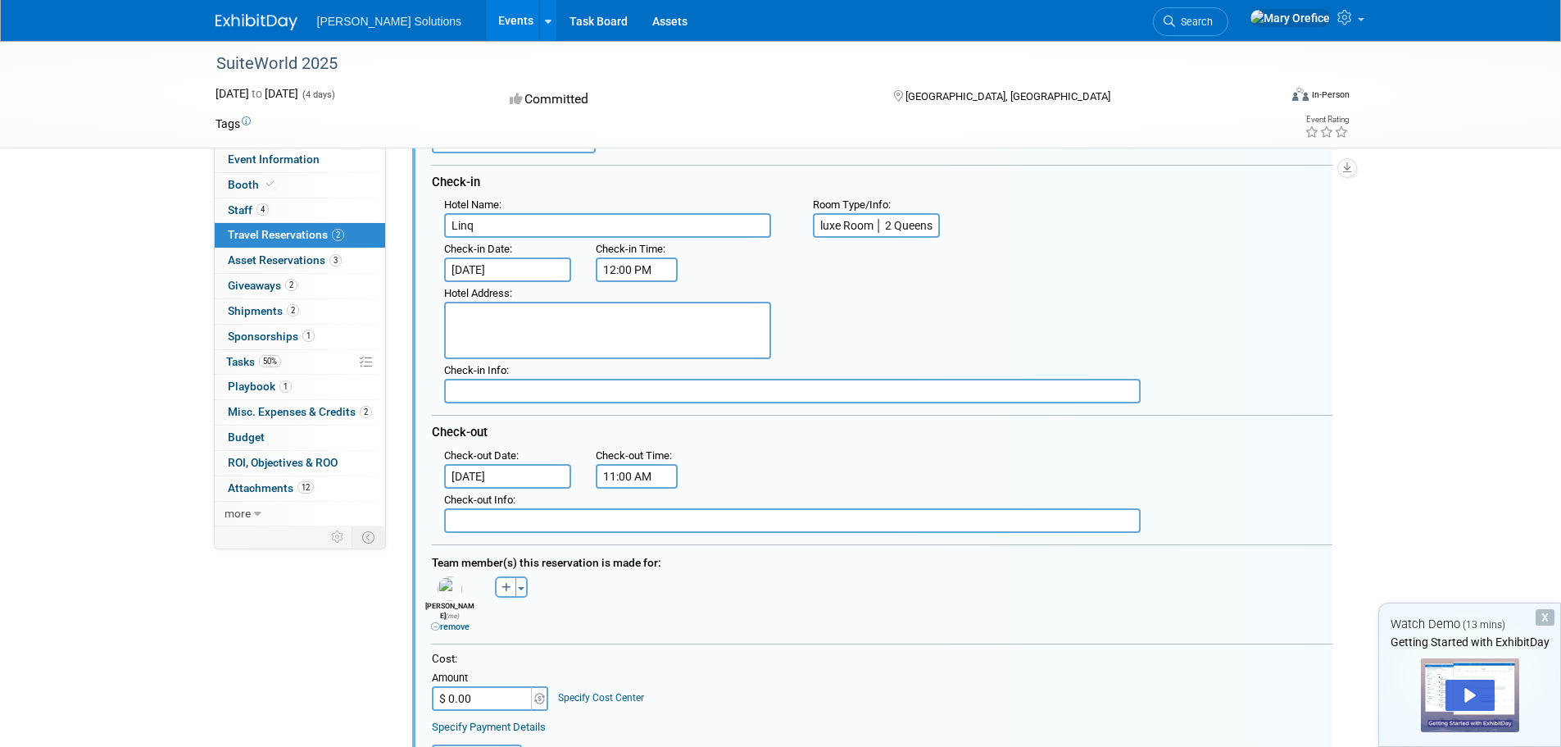
scroll to position [197, 0]
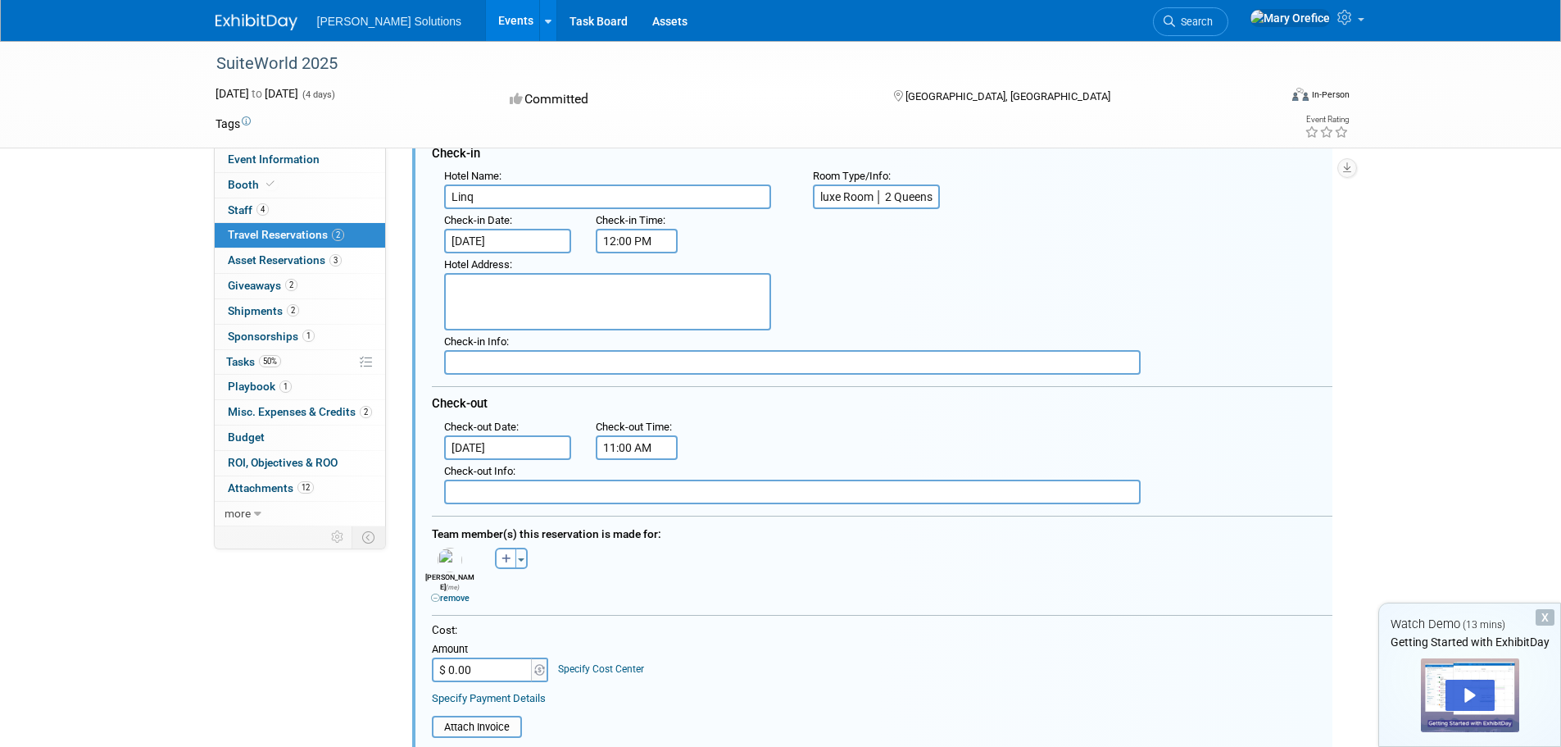
type input "Deluxe Room │ 2 Queens"
click at [583, 362] on input "text" at bounding box center [792, 362] width 697 height 25
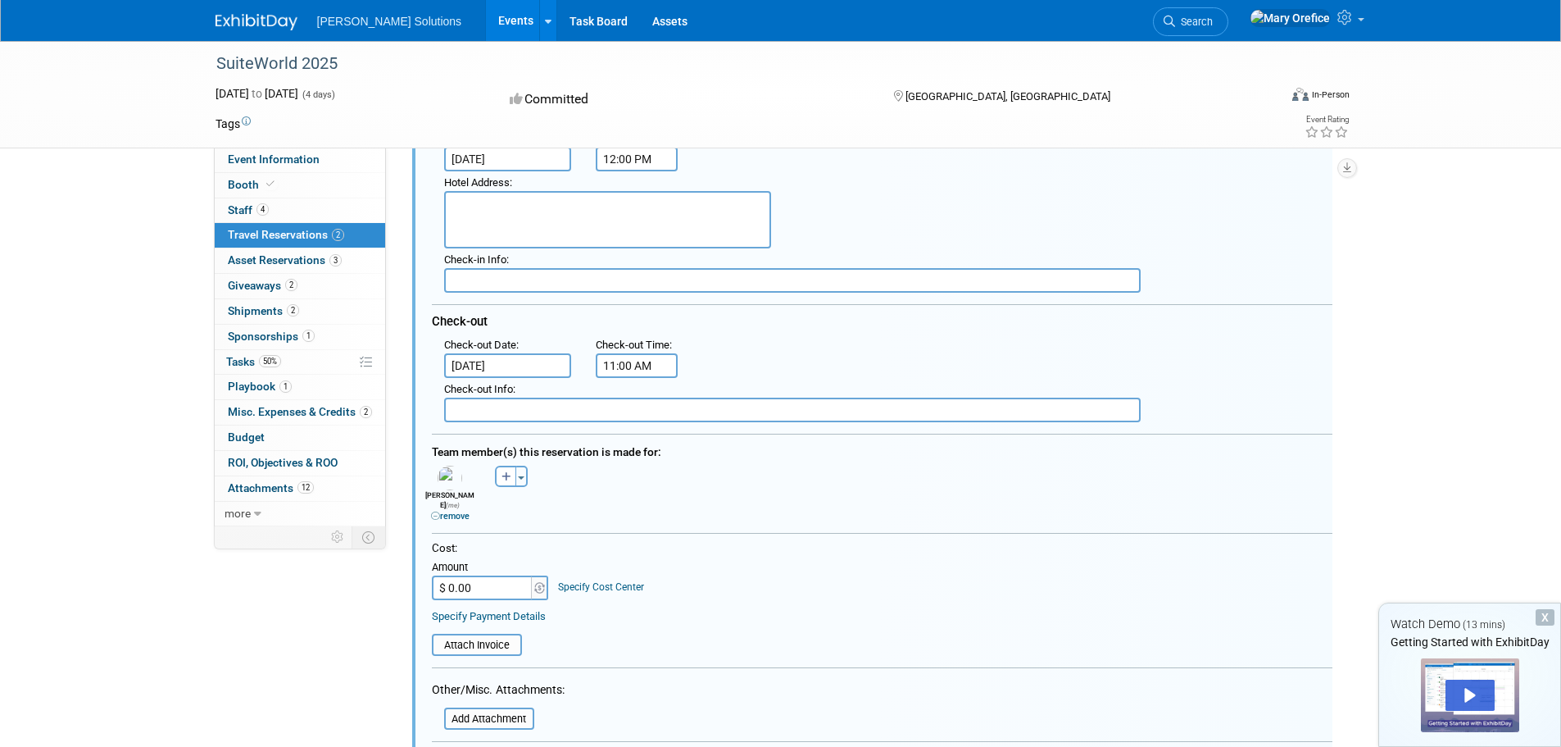
click at [490, 585] on input "$ 0.00" at bounding box center [483, 587] width 102 height 25
type input "$ 836.74"
click at [626, 597] on div "Cost: Amount $ 836.74 Specify Cost Center Cost Center -- Not Specified --" at bounding box center [882, 582] width 901 height 82
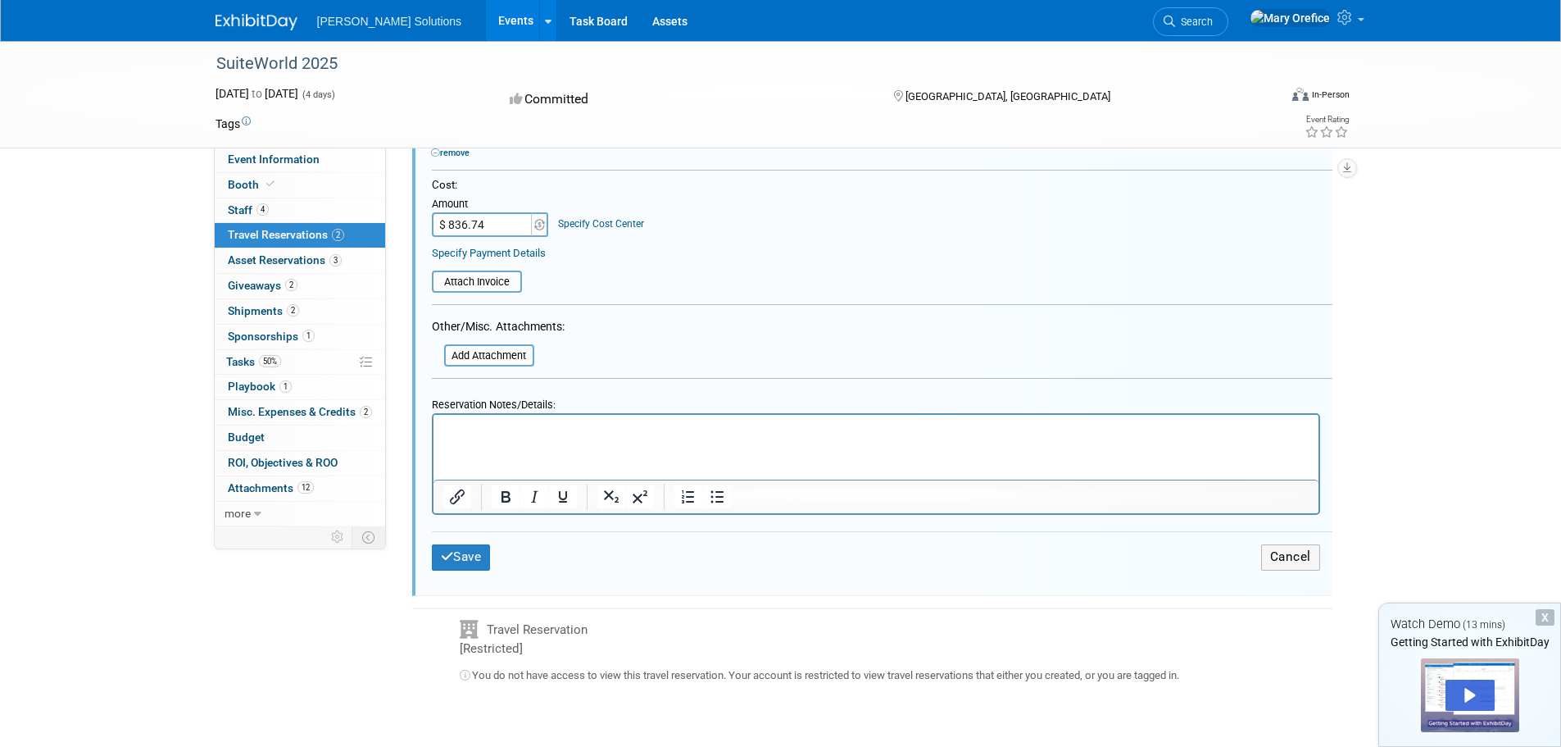
scroll to position [758, 0]
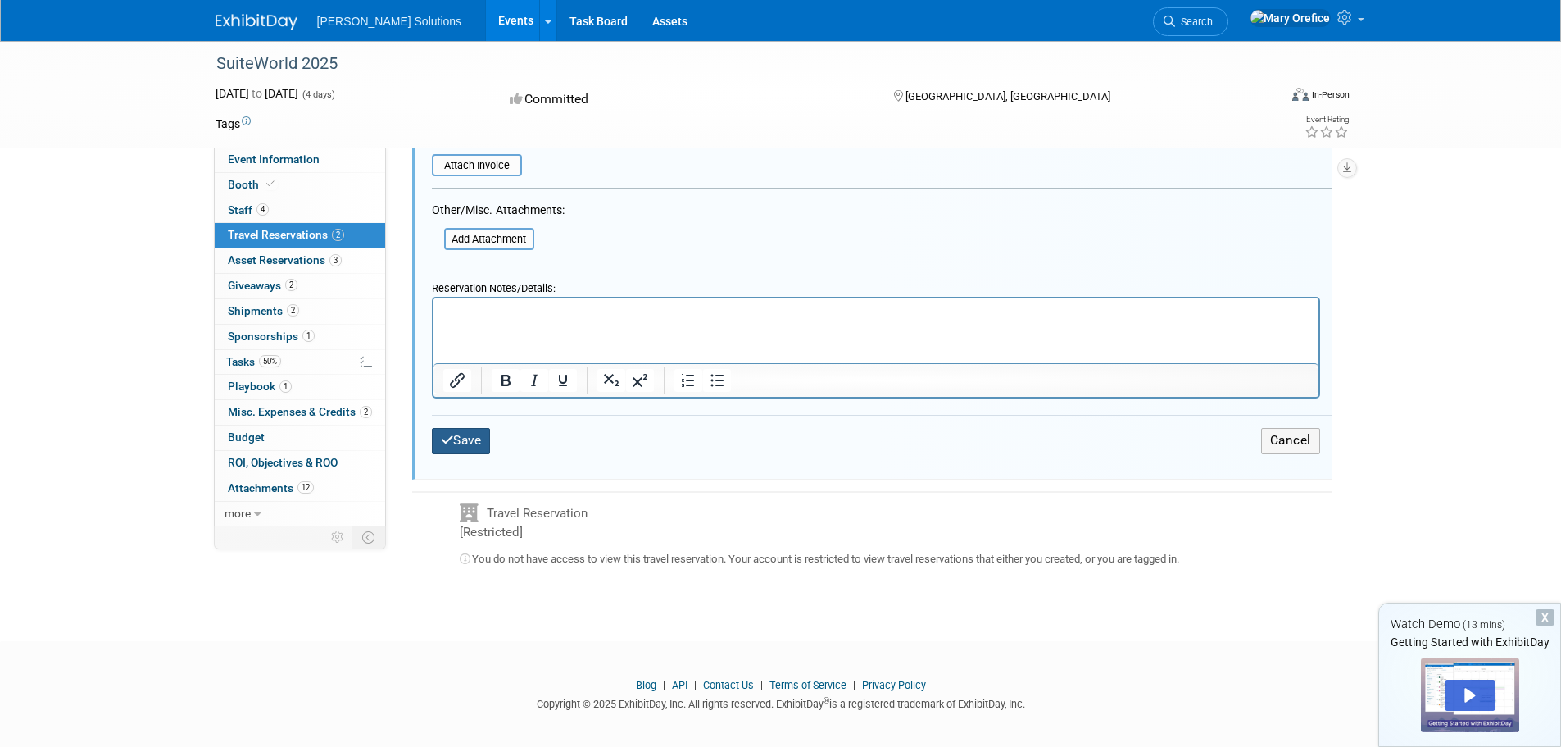
click at [458, 428] on button "Save" at bounding box center [461, 440] width 59 height 25
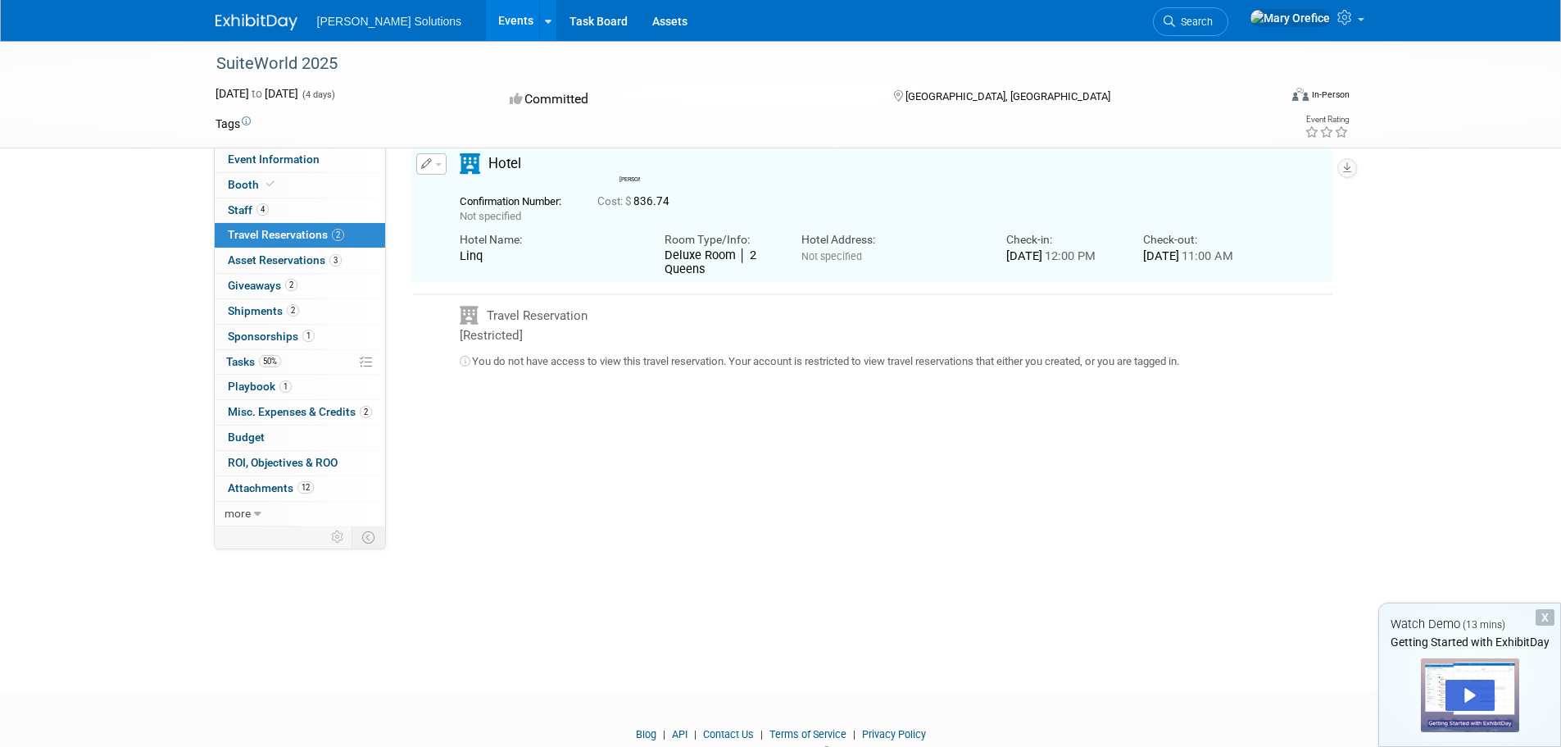
scroll to position [33, 0]
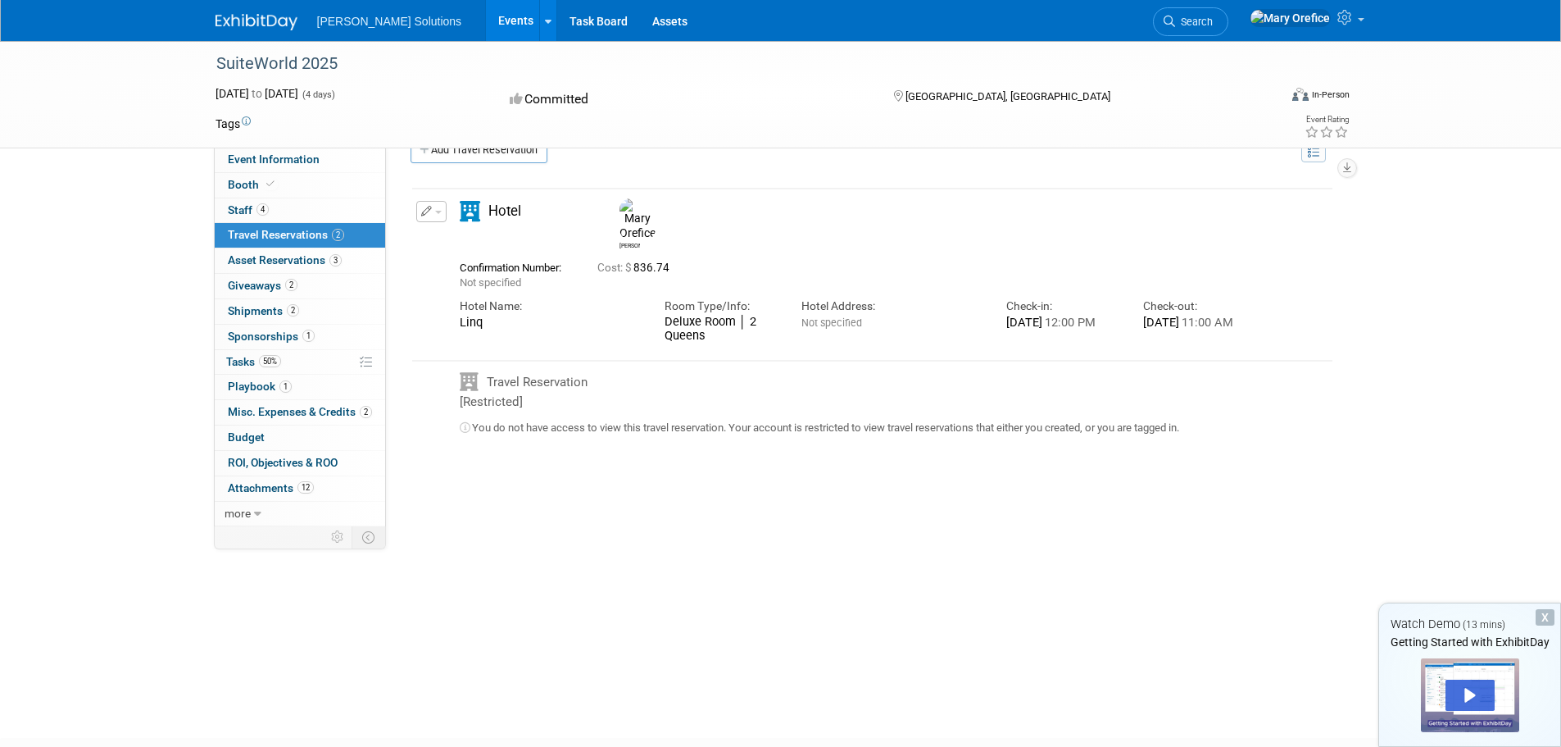
click at [434, 211] on button "button" at bounding box center [431, 211] width 30 height 21
click at [447, 237] on button "Edit Reservation" at bounding box center [486, 241] width 138 height 24
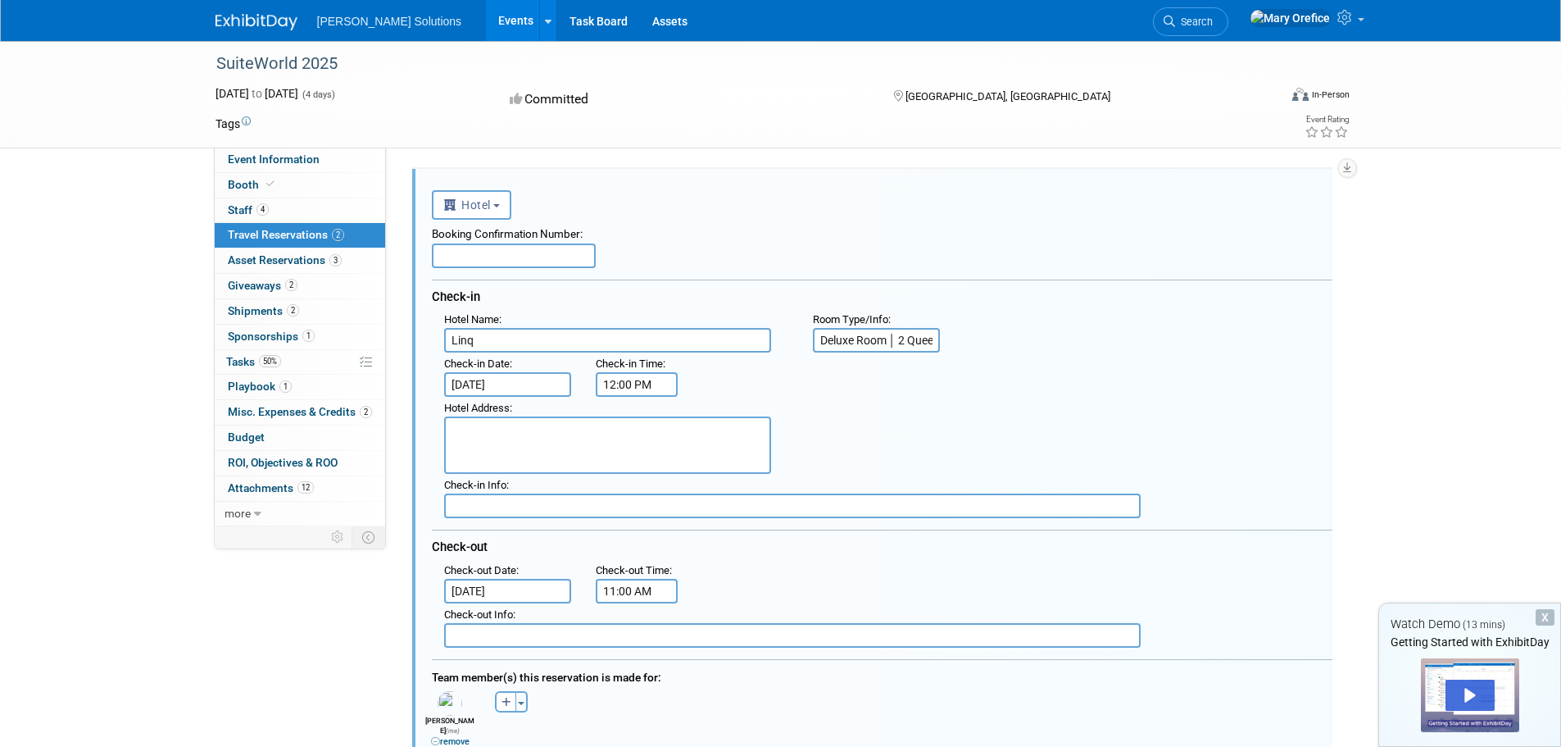
scroll to position [82, 0]
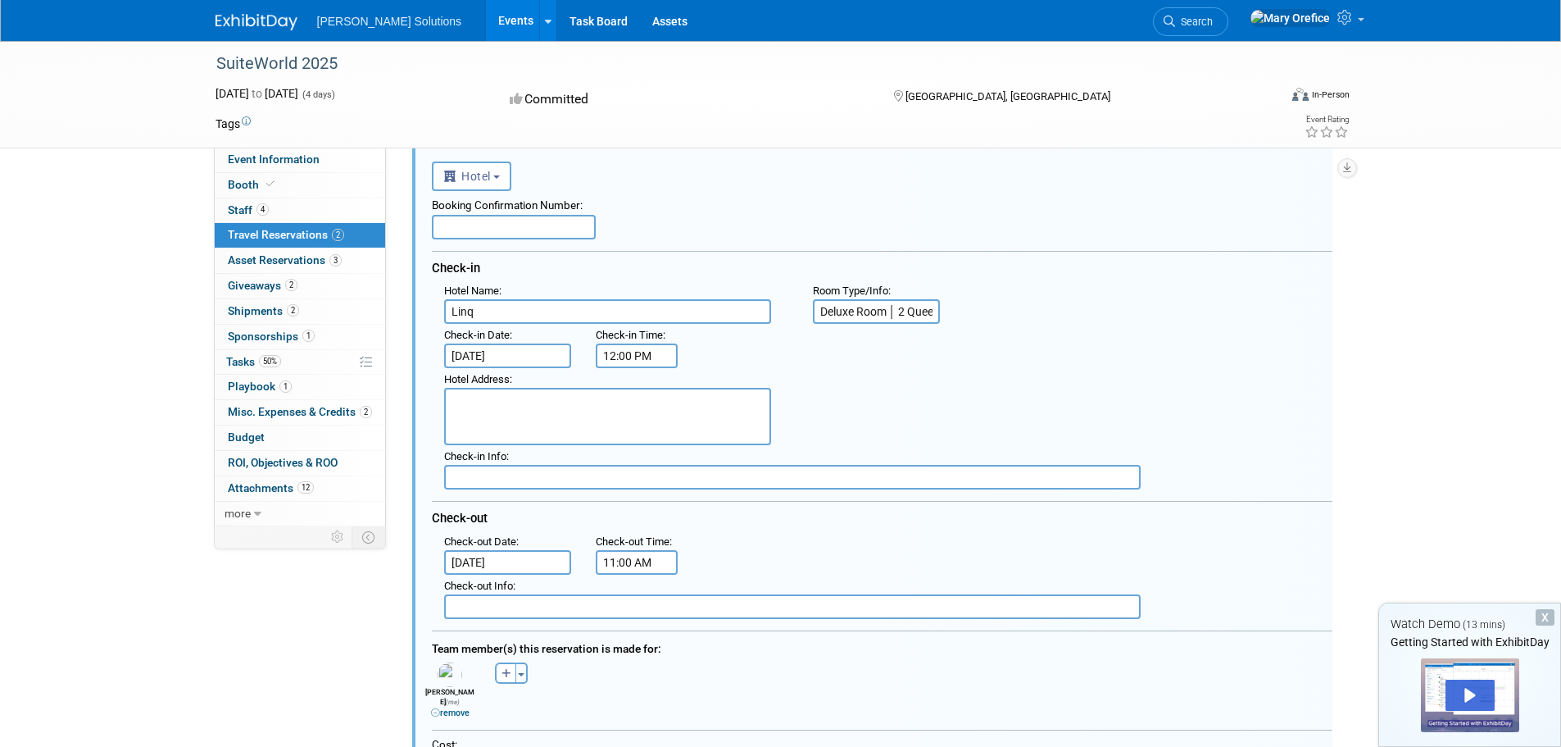
click at [565, 407] on textarea at bounding box center [607, 416] width 327 height 57
paste textarea "3535 Las Vegas Boulevard South Las Vegas, NV 89109 800-223-7277"
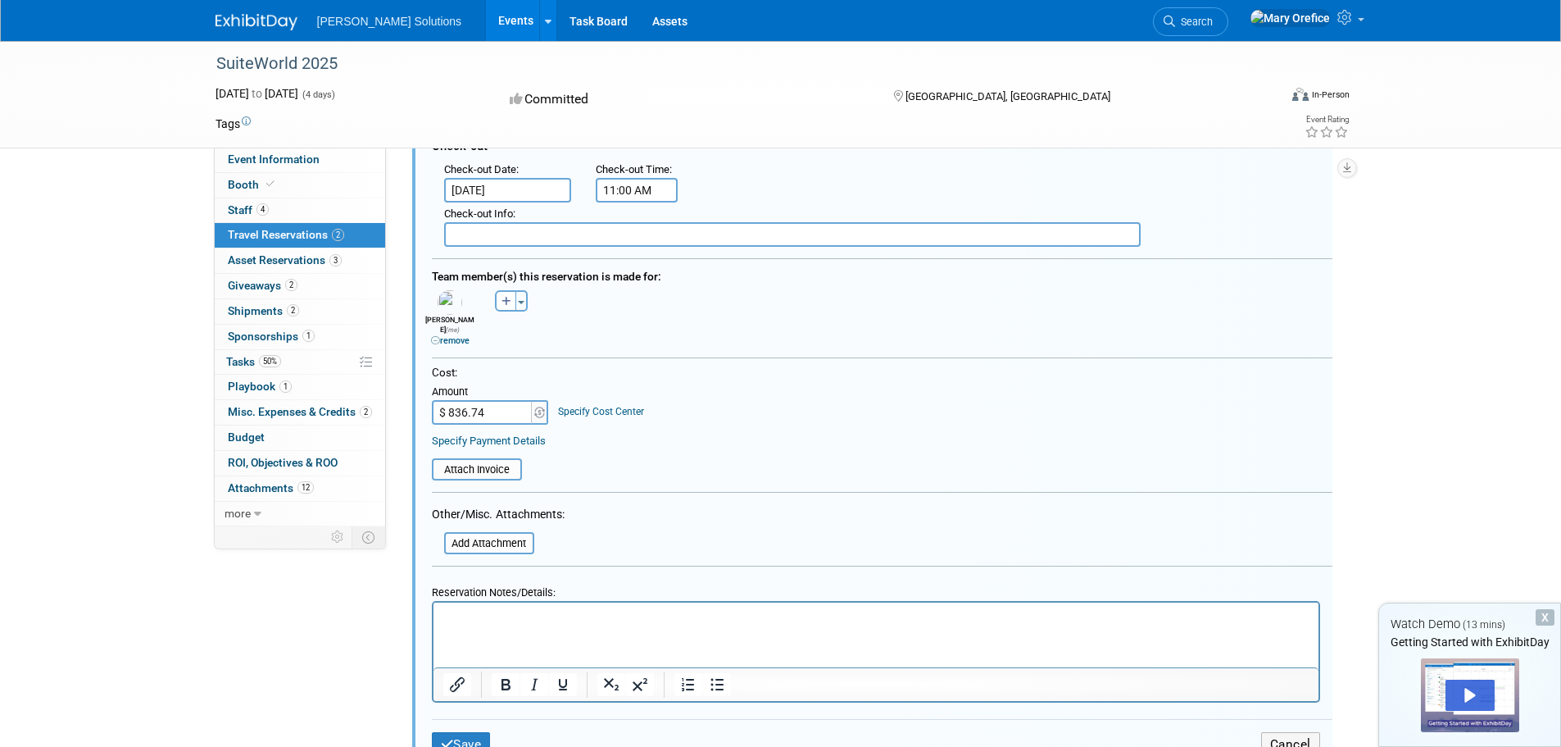
scroll to position [492, 0]
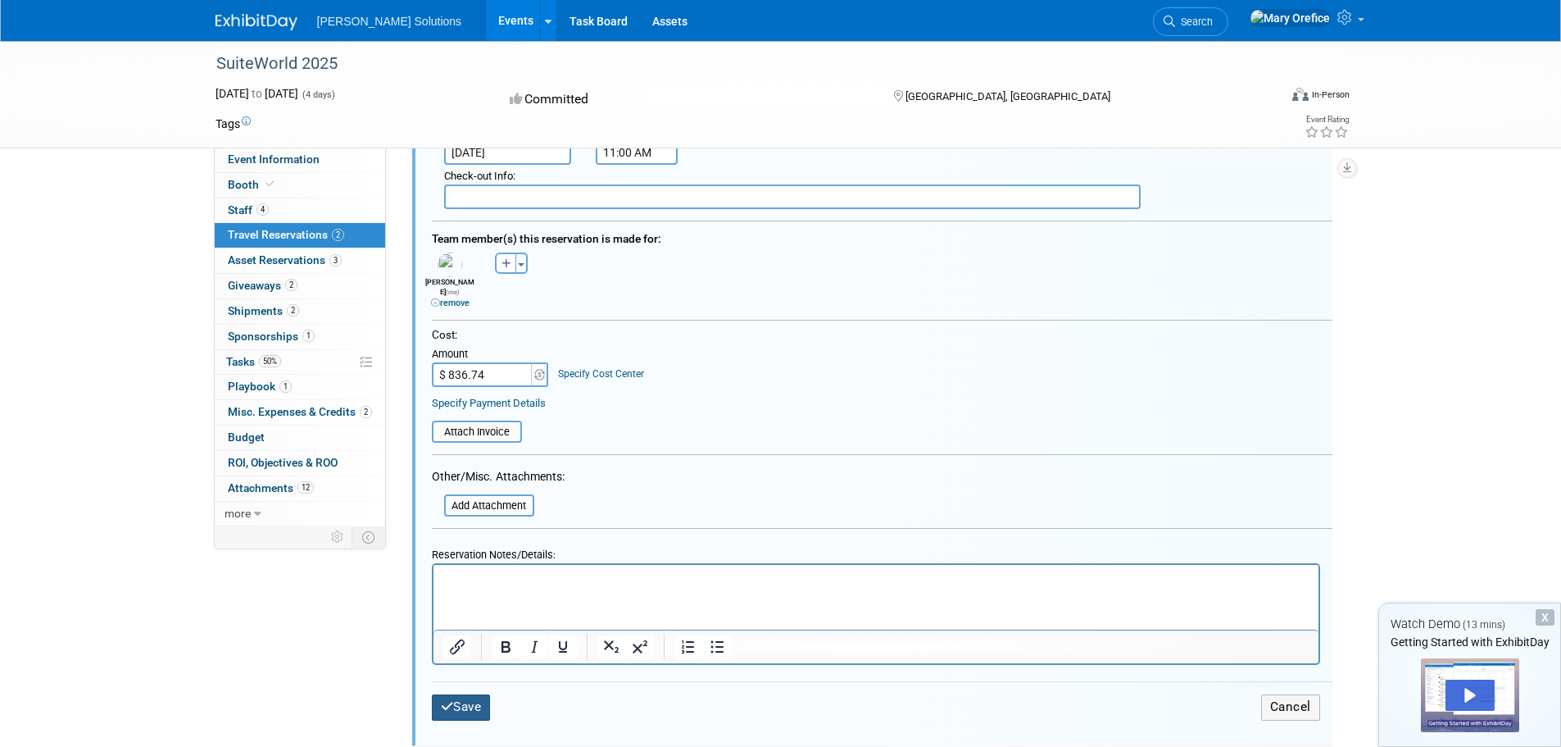
type textarea "3535 Las Vegas Boulevard South Las Vegas, NV 89109 800-223-7277"
click at [457, 710] on button "Save" at bounding box center [461, 706] width 59 height 25
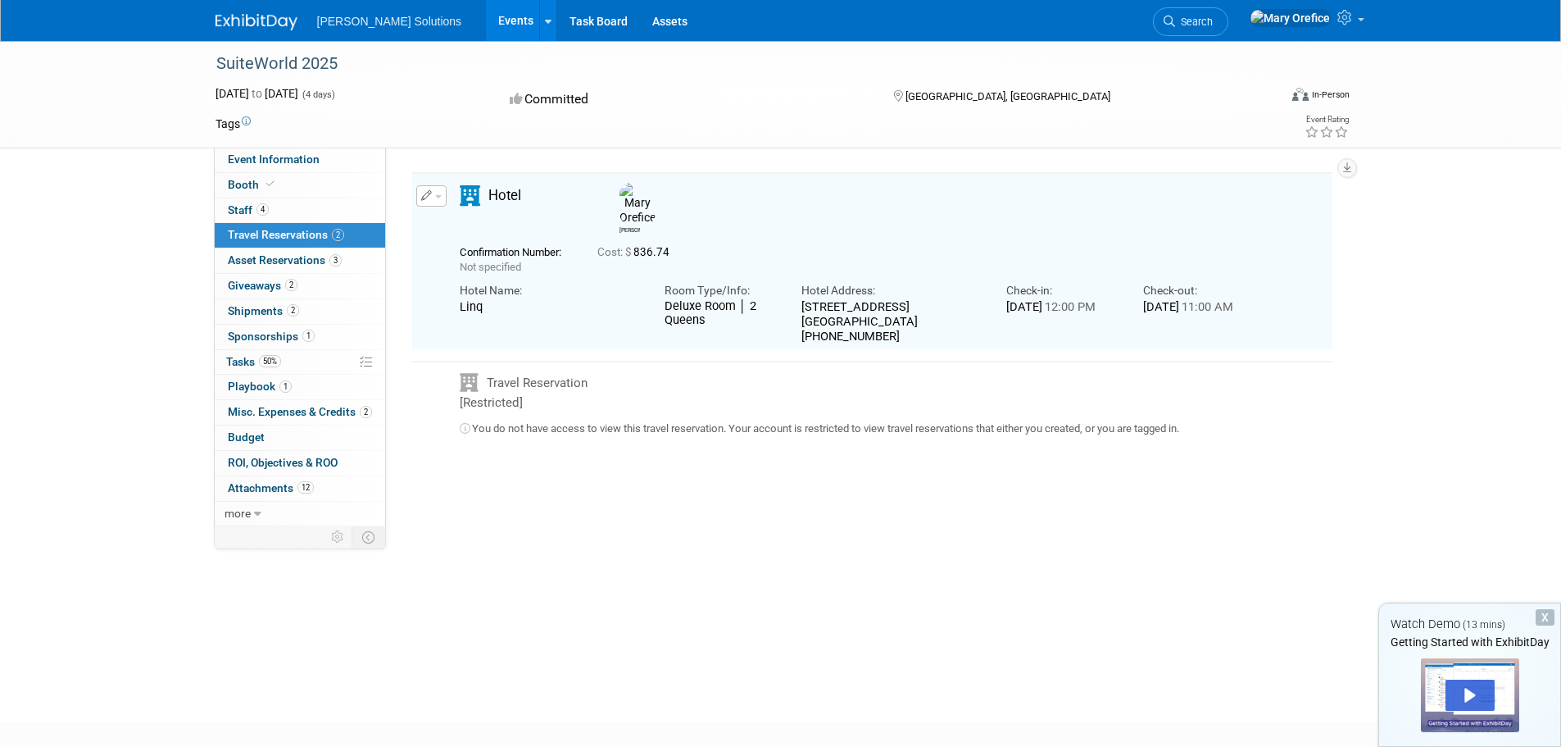
scroll to position [33, 0]
